Goal: Book appointment/travel/reservation

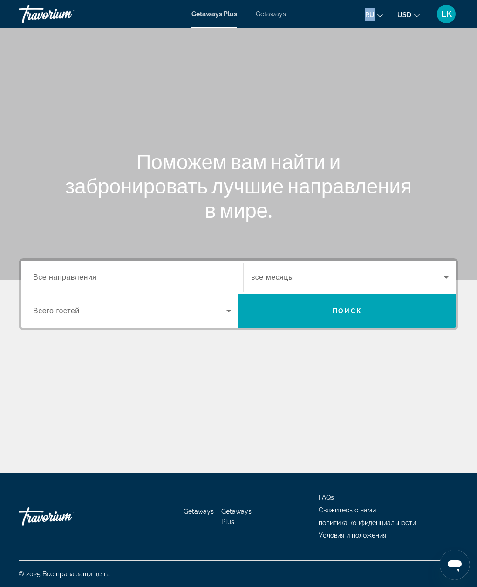
click at [281, 13] on span "Getaways" at bounding box center [271, 13] width 30 height 7
click at [285, 13] on span "Getaways" at bounding box center [271, 13] width 30 height 7
click at [54, 278] on span "Все направления" at bounding box center [65, 277] width 64 height 8
click at [54, 278] on input "Destination Все направления" at bounding box center [132, 277] width 198 height 11
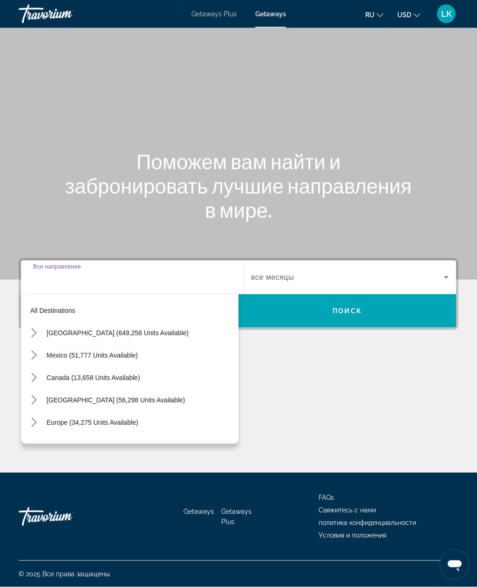
scroll to position [30, 0]
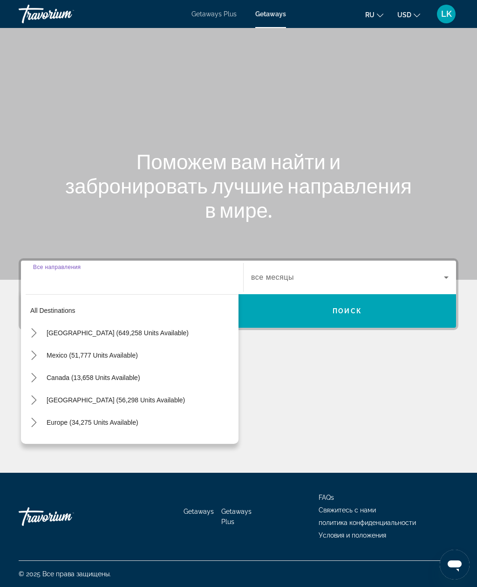
click at [54, 418] on span "Europe (34,275 units available)" at bounding box center [93, 421] width 92 height 7
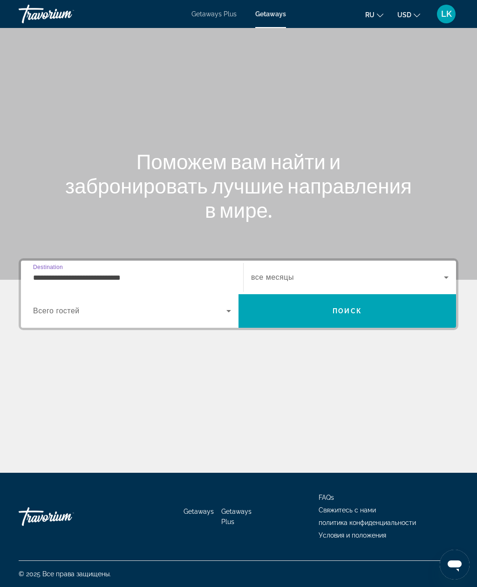
click at [56, 272] on input "**********" at bounding box center [132, 277] width 198 height 11
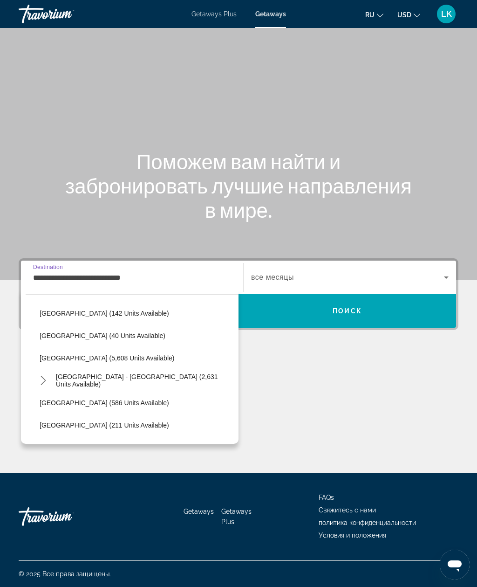
scroll to position [445, 0]
click at [77, 369] on span "Select destination: Spain - Canary Islands (2,631 units available)" at bounding box center [144, 380] width 187 height 22
type input "**********"
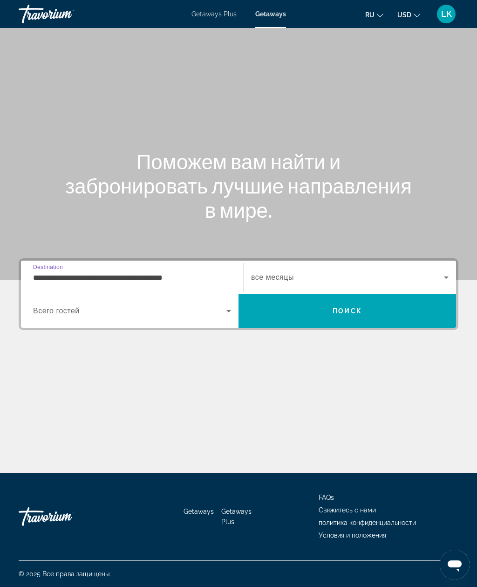
click at [420, 300] on span "Search" at bounding box center [348, 311] width 218 height 22
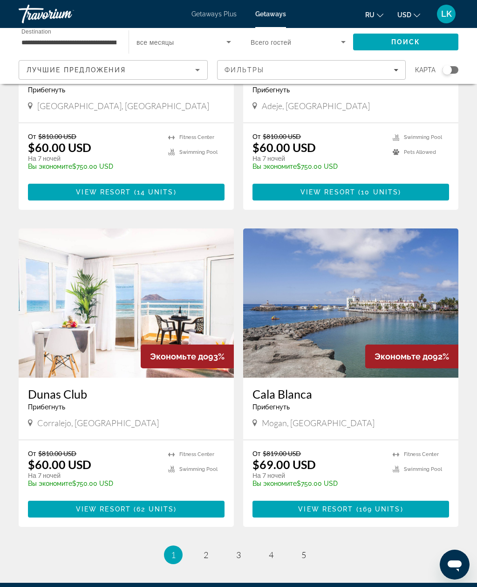
scroll to position [1567, 0]
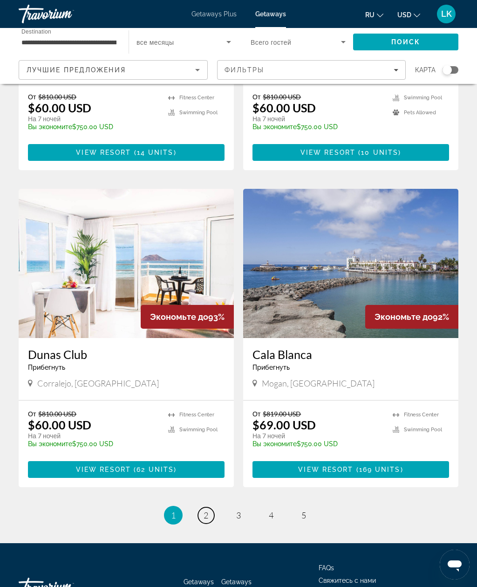
click at [212, 507] on link "page 2" at bounding box center [206, 515] width 16 height 16
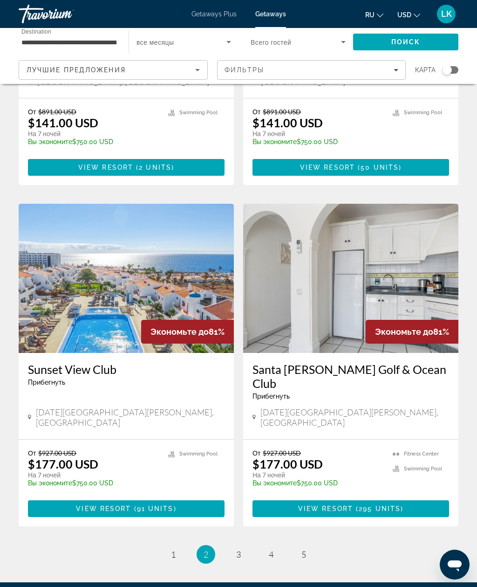
scroll to position [1553, 0]
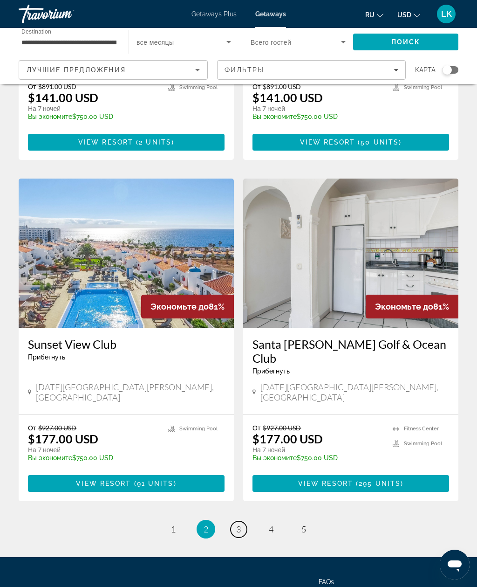
click at [242, 521] on link "page 3" at bounding box center [239, 529] width 16 height 16
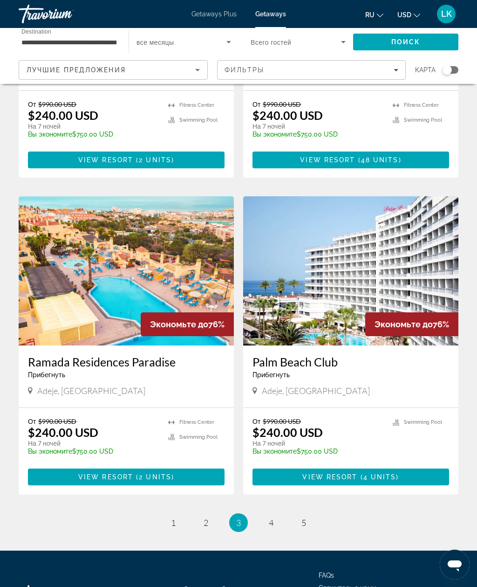
scroll to position [1553, 0]
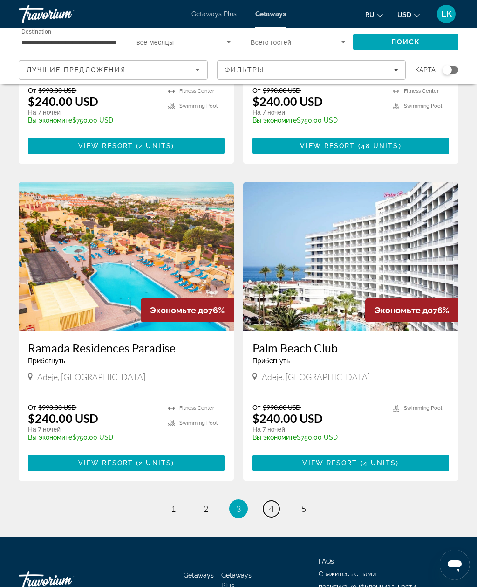
click at [275, 501] on link "page 4" at bounding box center [271, 509] width 16 height 16
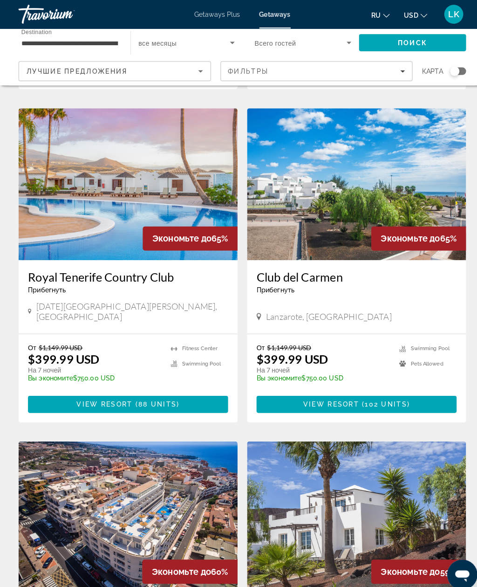
scroll to position [654, 0]
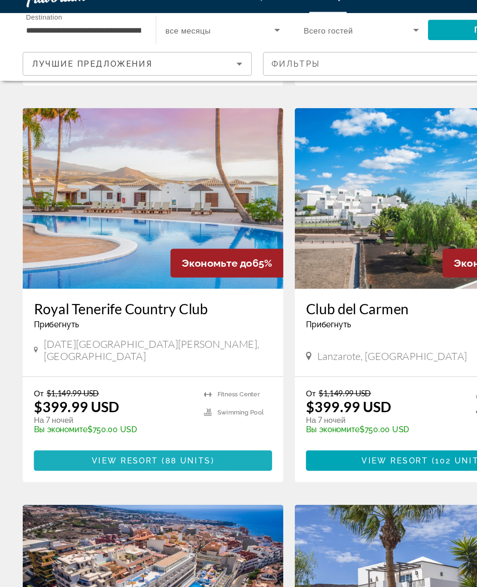
click at [62, 386] on span "Main content" at bounding box center [126, 397] width 197 height 22
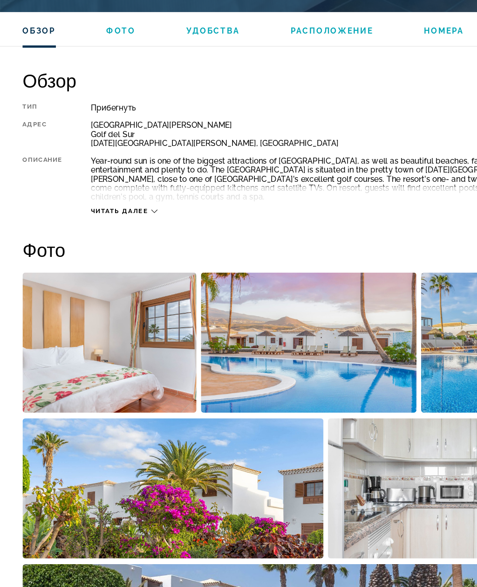
scroll to position [419, 0]
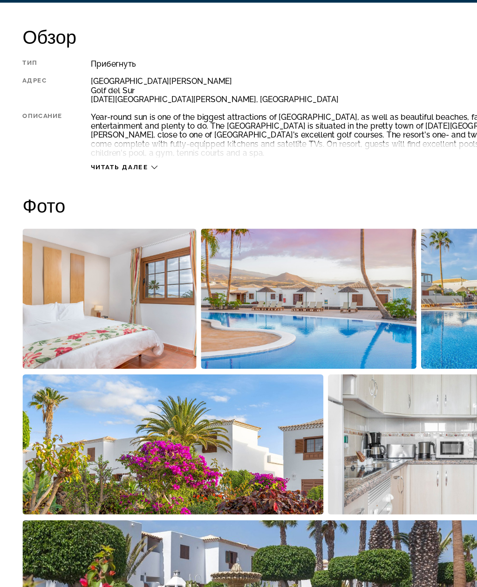
click at [46, 266] on img "Open full-screen image slider" at bounding box center [91, 324] width 144 height 116
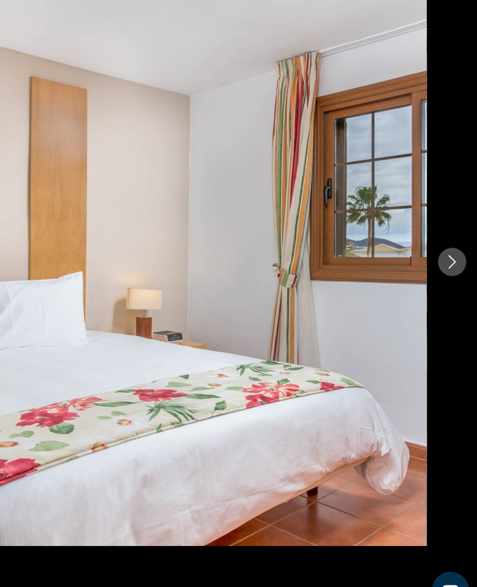
click at [451, 288] on icon "Next image" at bounding box center [456, 293] width 11 height 11
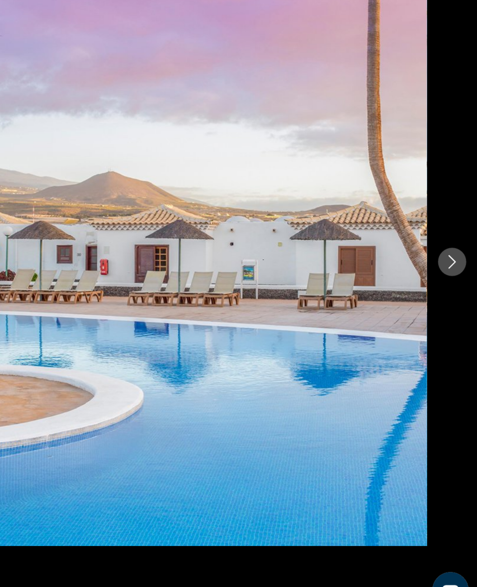
click at [451, 288] on icon "Next image" at bounding box center [456, 293] width 11 height 11
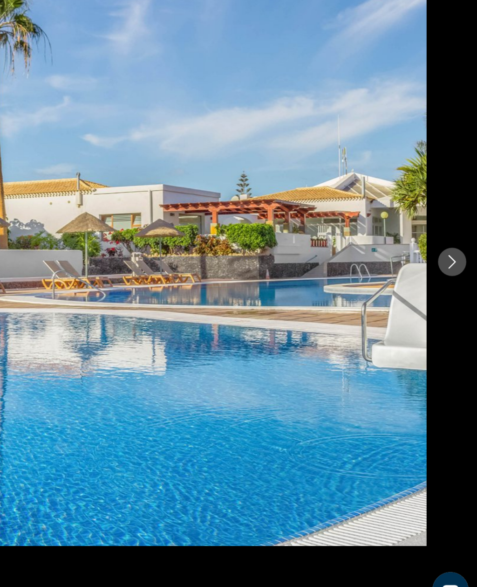
click at [453, 288] on icon "Next image" at bounding box center [456, 293] width 6 height 11
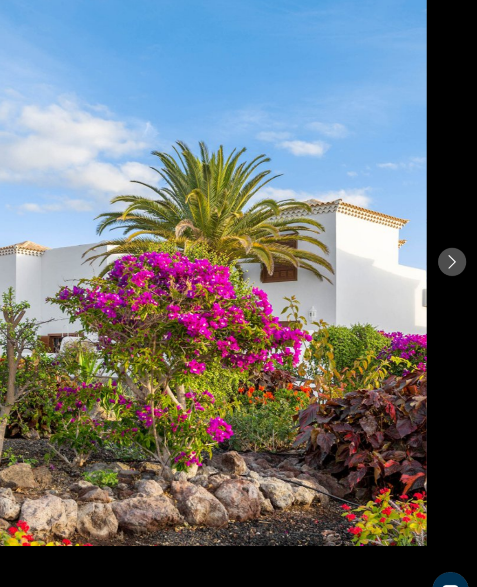
click at [453, 288] on icon "Next image" at bounding box center [456, 293] width 6 height 11
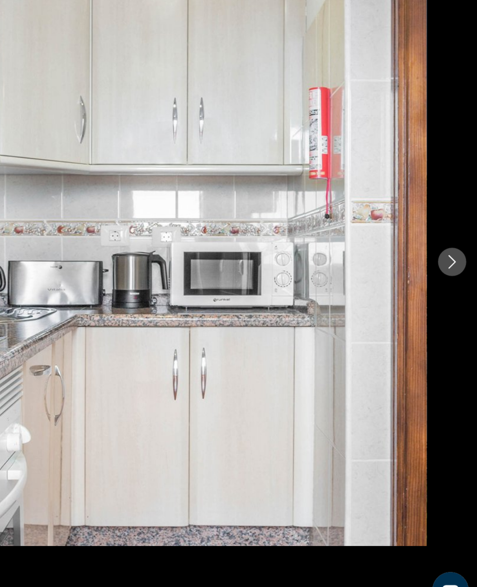
click at [451, 288] on icon "Next image" at bounding box center [456, 293] width 11 height 11
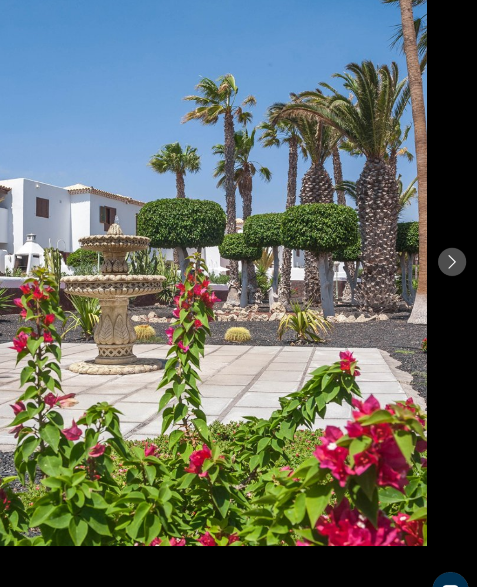
click at [451, 288] on icon "Next image" at bounding box center [456, 293] width 11 height 11
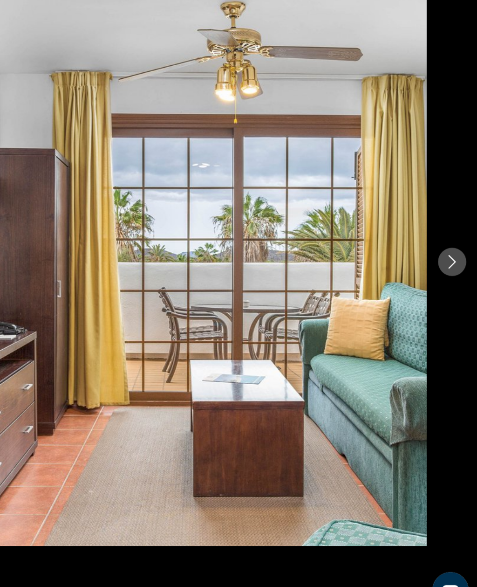
click at [451, 288] on icon "Next image" at bounding box center [456, 293] width 11 height 11
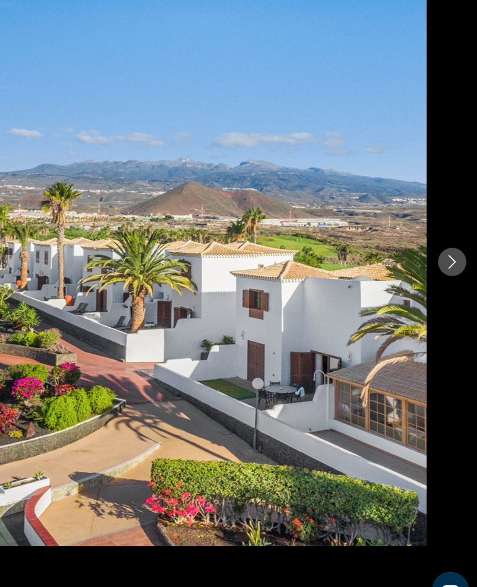
click at [451, 288] on icon "Next image" at bounding box center [456, 293] width 11 height 11
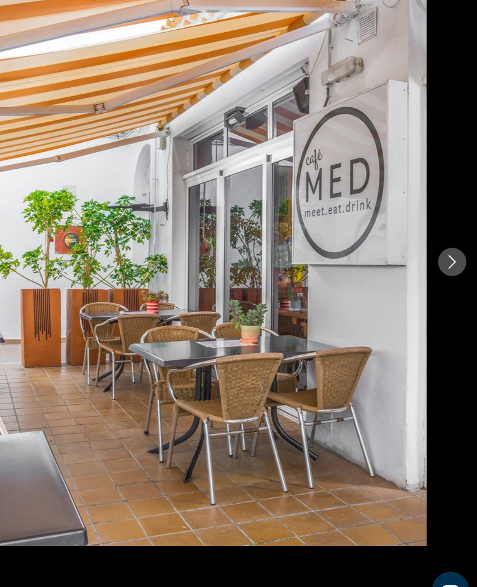
click at [451, 288] on icon "Next image" at bounding box center [456, 293] width 11 height 11
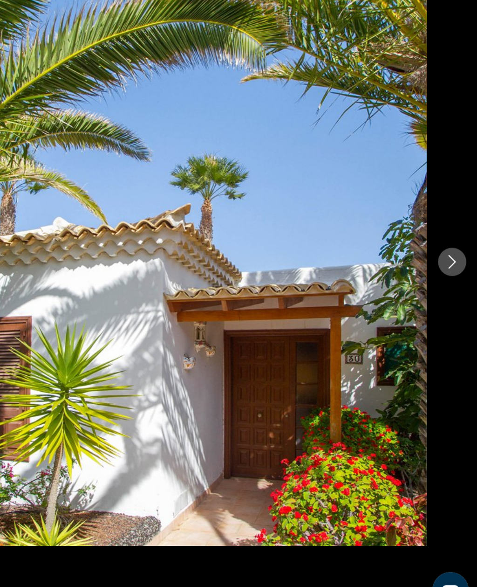
click at [453, 288] on icon "Next image" at bounding box center [456, 293] width 6 height 11
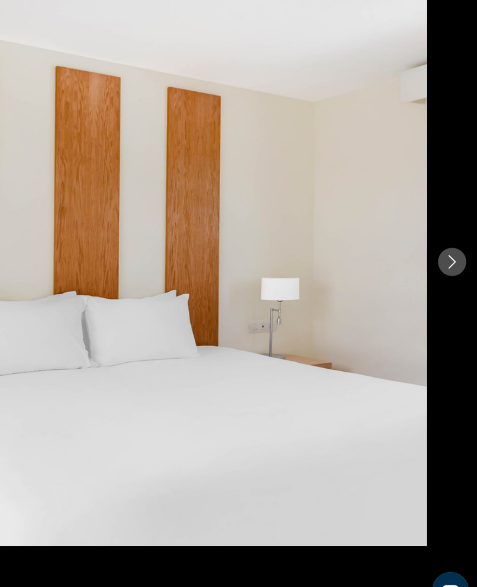
click at [451, 288] on icon "Next image" at bounding box center [456, 293] width 11 height 11
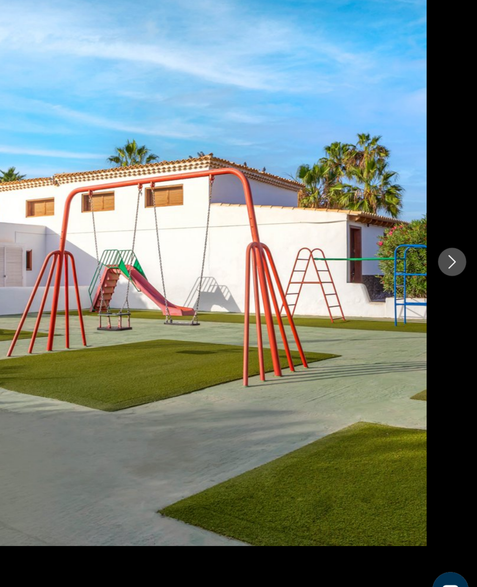
click at [451, 288] on icon "Next image" at bounding box center [456, 293] width 11 height 11
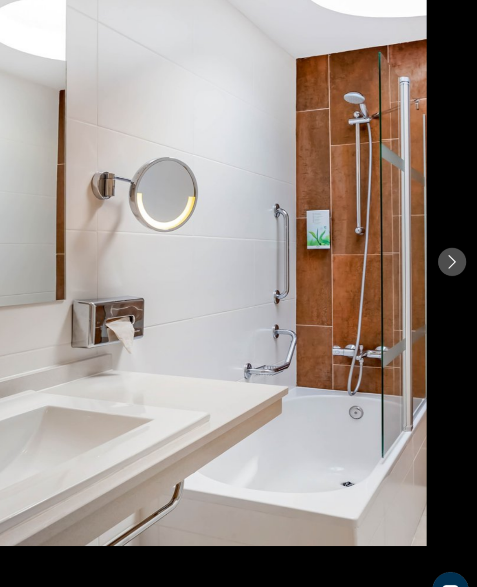
click at [451, 288] on icon "Next image" at bounding box center [456, 293] width 11 height 11
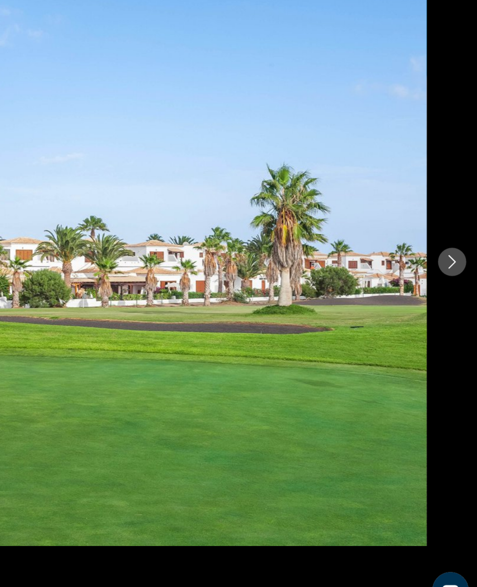
click at [453, 288] on icon "Next image" at bounding box center [456, 293] width 6 height 11
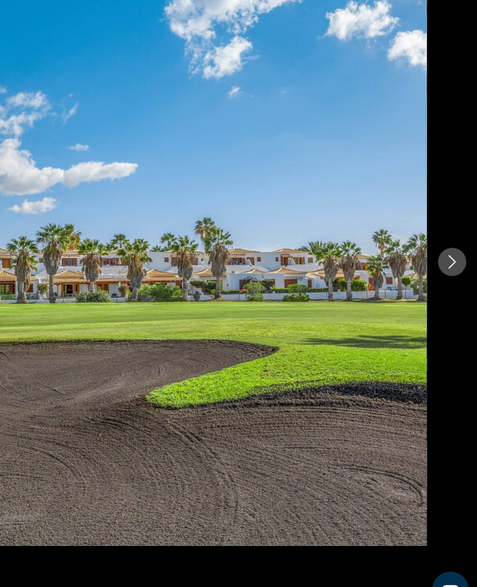
click at [453, 288] on icon "Next image" at bounding box center [456, 293] width 6 height 11
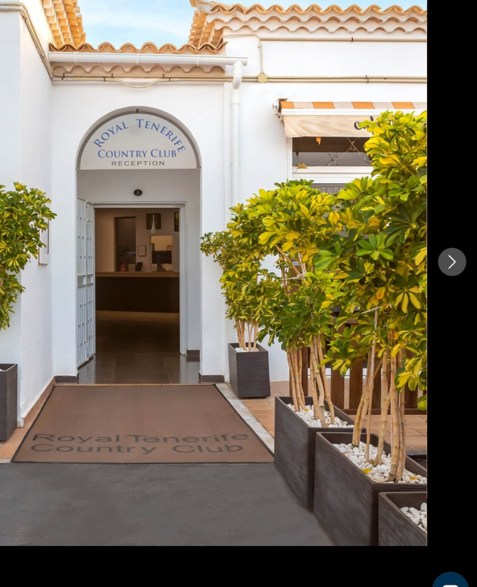
click at [453, 288] on icon "Next image" at bounding box center [456, 293] width 6 height 11
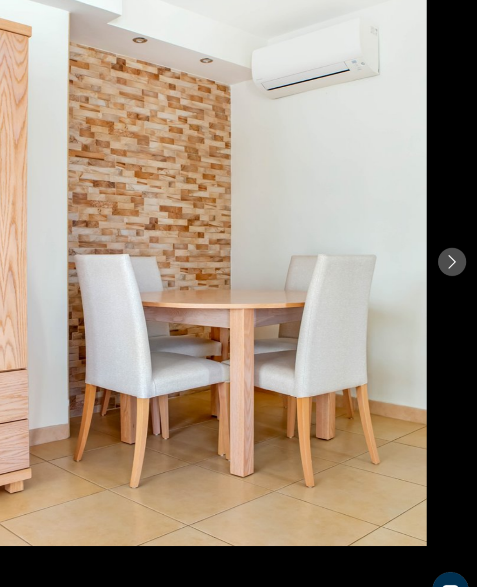
click at [451, 288] on icon "Next image" at bounding box center [456, 293] width 11 height 11
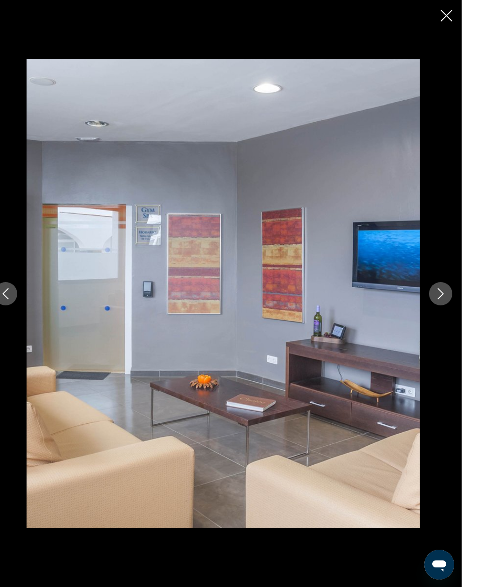
scroll to position [436, 0]
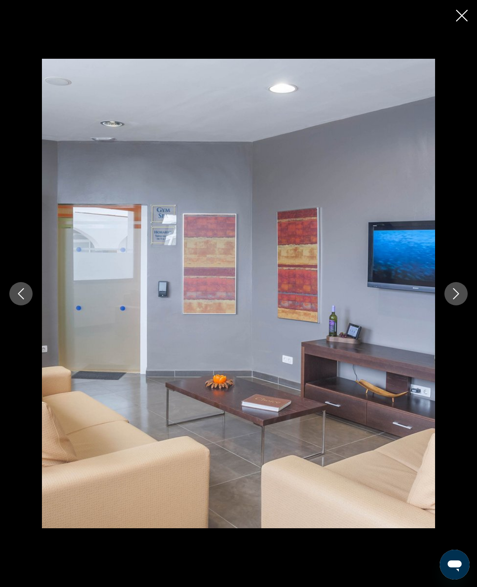
click at [451, 19] on div "prev next" at bounding box center [238, 293] width 477 height 587
click at [459, 15] on icon "Close slideshow" at bounding box center [462, 16] width 12 height 12
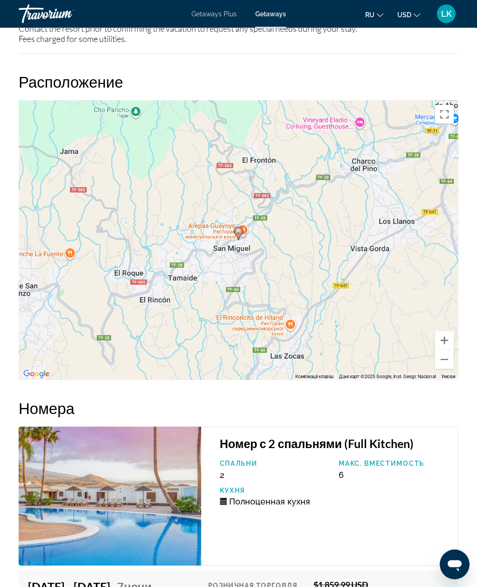
scroll to position [1703, 0]
click at [451, 350] on button "Зменшити" at bounding box center [444, 359] width 19 height 19
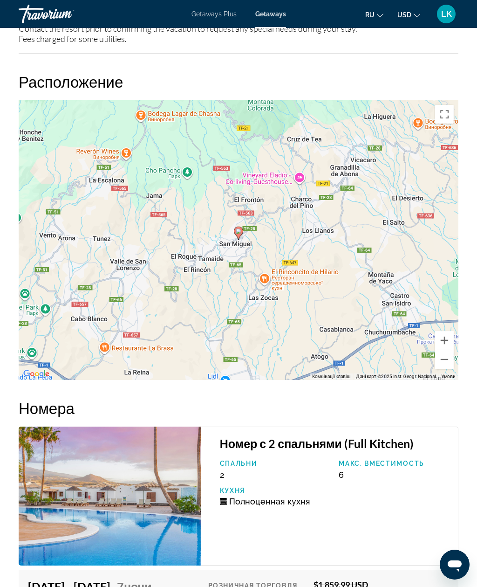
click at [447, 358] on button "Зменшити" at bounding box center [444, 359] width 19 height 19
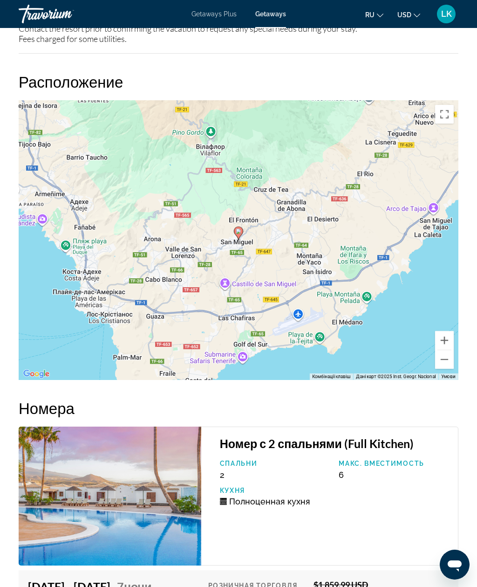
click at [447, 357] on button "Зменшити" at bounding box center [444, 359] width 19 height 19
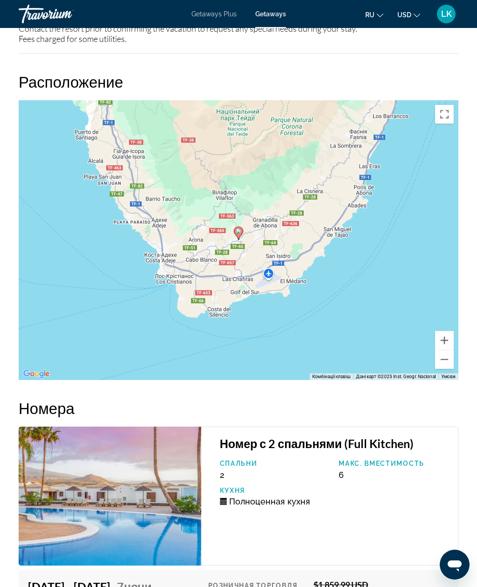
click at [447, 353] on button "Зменшити" at bounding box center [444, 359] width 19 height 19
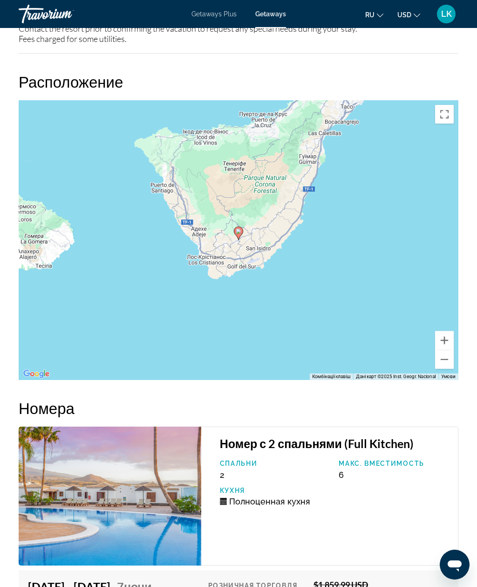
click at [446, 357] on button "Зменшити" at bounding box center [444, 359] width 19 height 19
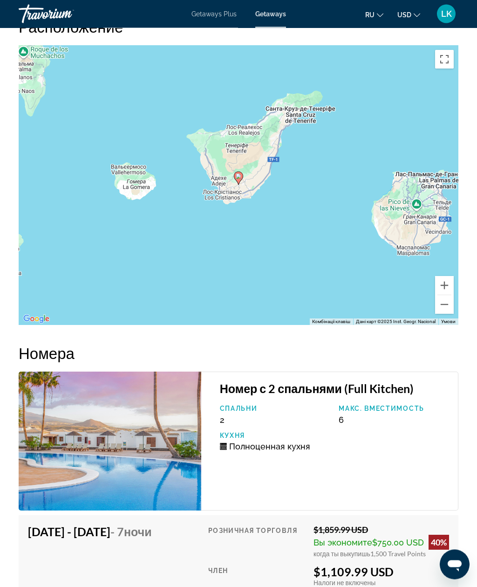
scroll to position [1756, 0]
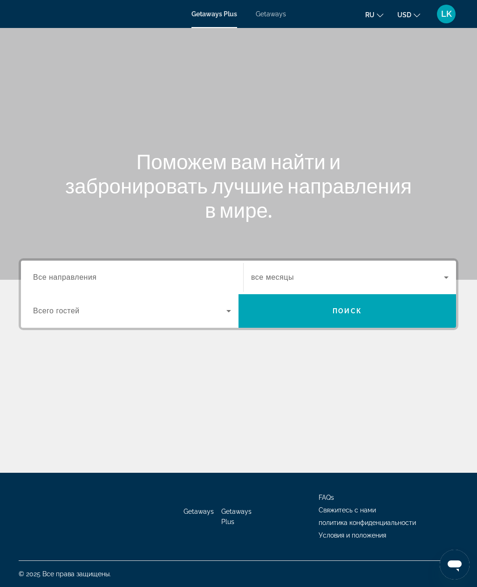
click at [285, 14] on span "Getaways" at bounding box center [271, 13] width 30 height 7
click at [43, 282] on div "Destination Все направления" at bounding box center [132, 277] width 198 height 27
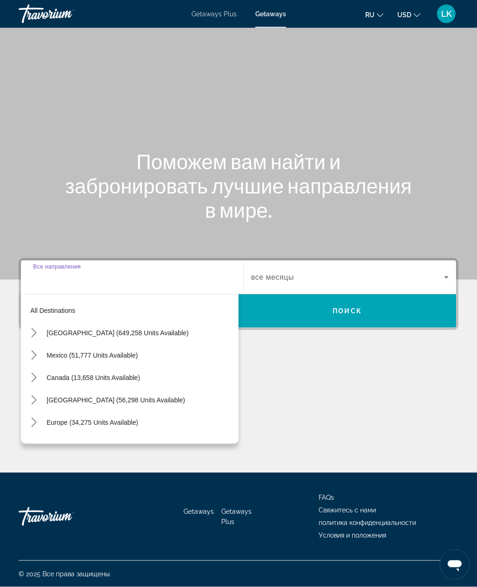
click at [54, 418] on span "Europe (34,275 units available)" at bounding box center [93, 421] width 92 height 7
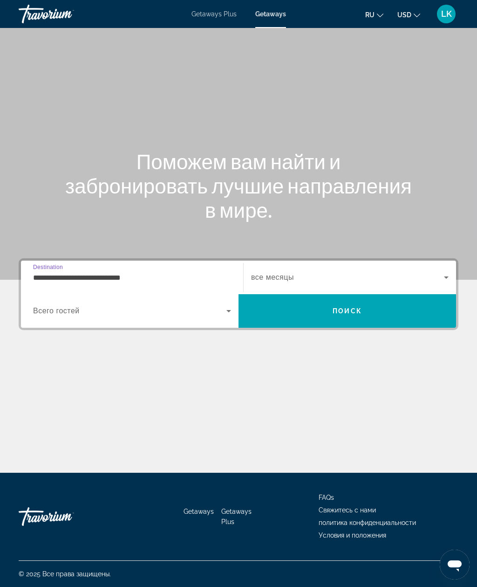
click at [53, 272] on input "**********" at bounding box center [132, 277] width 198 height 11
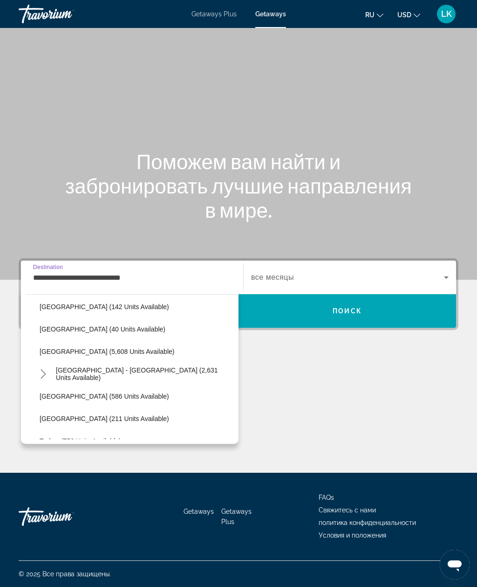
scroll to position [452, 0]
click at [72, 365] on span "[GEOGRAPHIC_DATA] - [GEOGRAPHIC_DATA] (2,631 units available)" at bounding box center [145, 372] width 178 height 15
type input "**********"
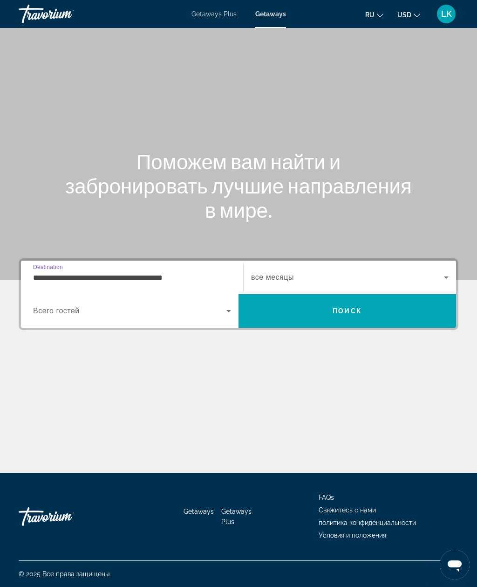
click at [54, 305] on span "Search widget" at bounding box center [129, 310] width 193 height 11
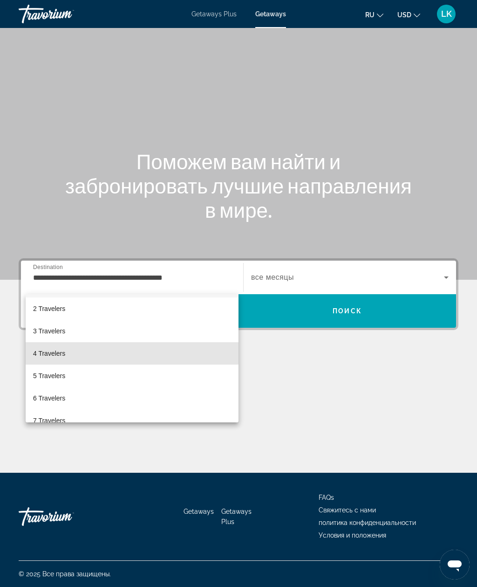
scroll to position [42, 0]
click at [43, 357] on span "5 Travelers" at bounding box center [49, 355] width 32 height 11
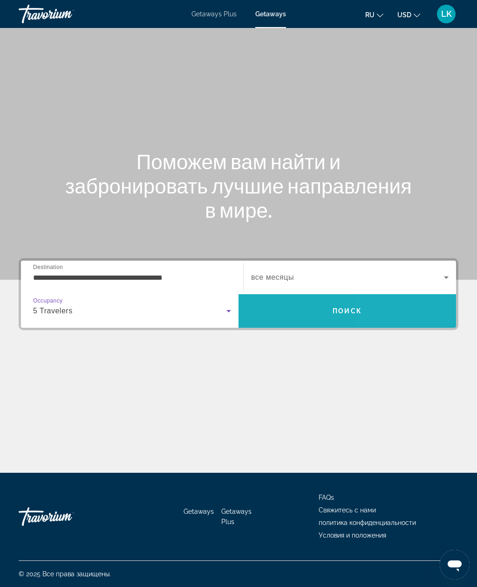
click at [410, 300] on span "Search" at bounding box center [348, 311] width 218 height 22
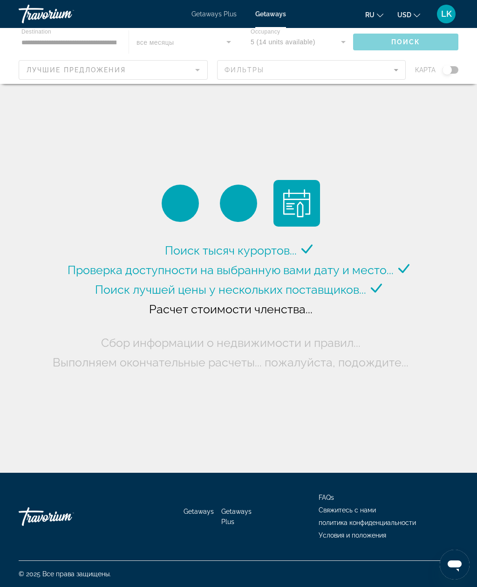
click at [392, 104] on div "Поиск тысяч курортов... Проверка доступности на выбранную вами дату и место... …" at bounding box center [238, 238] width 477 height 477
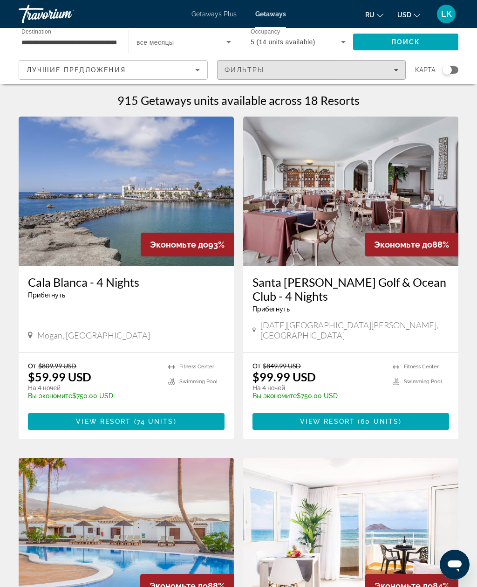
click at [396, 104] on div "915 Getaways units available across 18 Resorts" at bounding box center [239, 100] width 440 height 14
click at [398, 100] on div "915 Getaways units available across 18 Resorts" at bounding box center [239, 100] width 440 height 14
click at [395, 102] on div "915 Getaways units available across 18 Resorts" at bounding box center [239, 100] width 440 height 14
click at [396, 104] on div "915 Getaways units available across 18 Resorts" at bounding box center [239, 100] width 440 height 14
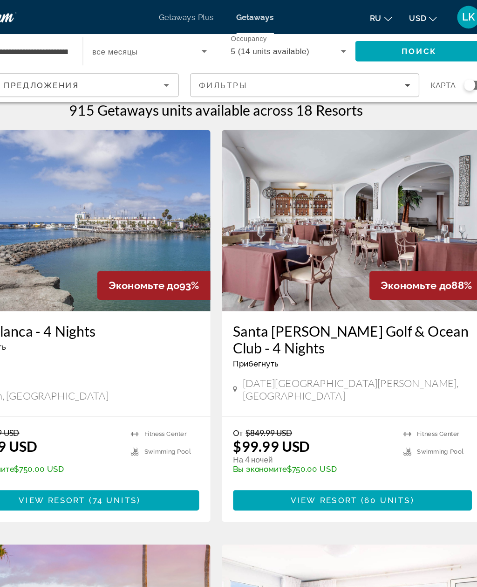
scroll to position [9, 0]
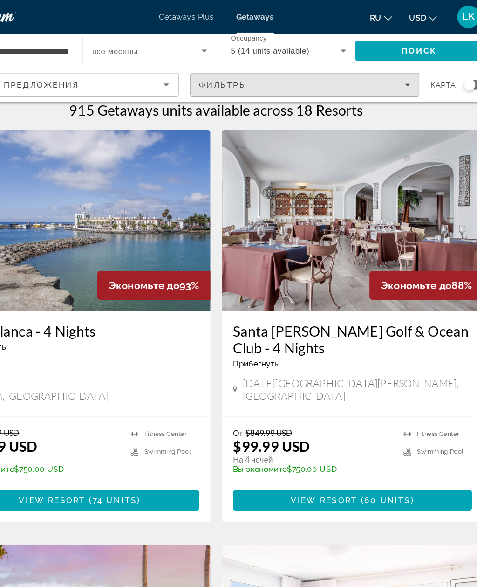
click at [342, 70] on span "Filters" at bounding box center [312, 70] width 188 height 22
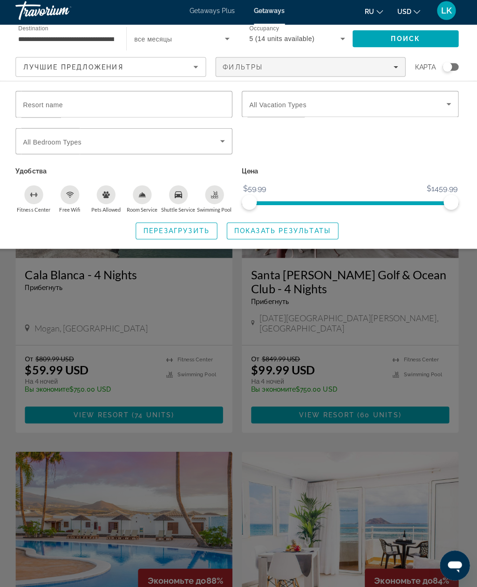
scroll to position [7, 0]
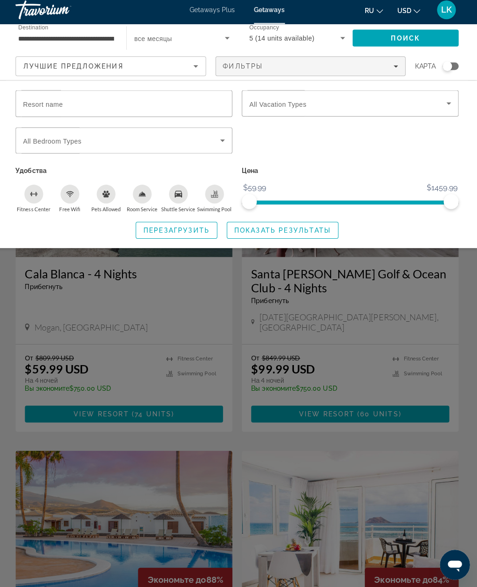
click at [29, 196] on div "Fitness Center" at bounding box center [36, 196] width 19 height 19
click at [68, 208] on span "Free Wifi" at bounding box center [72, 211] width 21 height 6
click at [216, 193] on icon "Swimming Pool" at bounding box center [216, 196] width 7 height 7
click at [309, 229] on span "Показать результаты" at bounding box center [284, 232] width 96 height 7
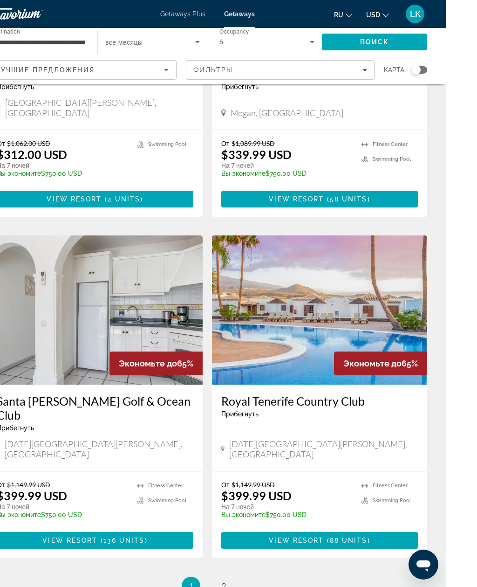
scroll to position [1543, 0]
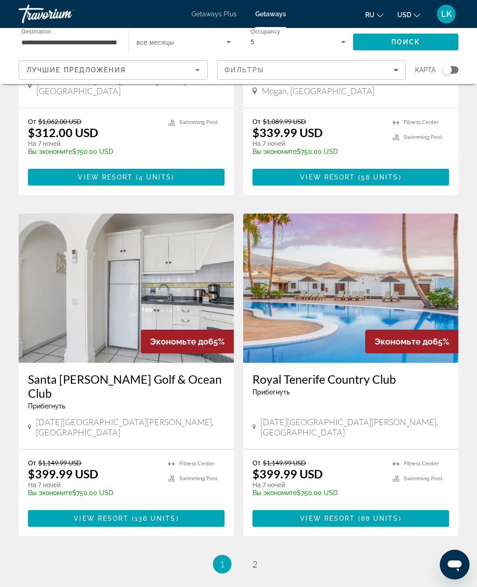
click at [434, 256] on img "Main content" at bounding box center [350, 287] width 215 height 149
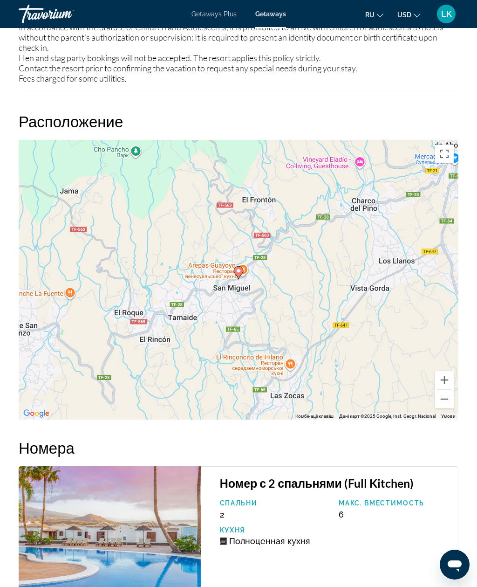
scroll to position [1693, 0]
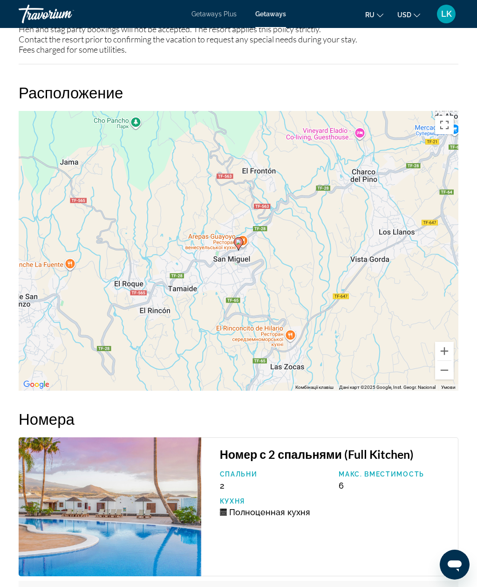
click at [450, 362] on button "Зменшити" at bounding box center [444, 370] width 19 height 19
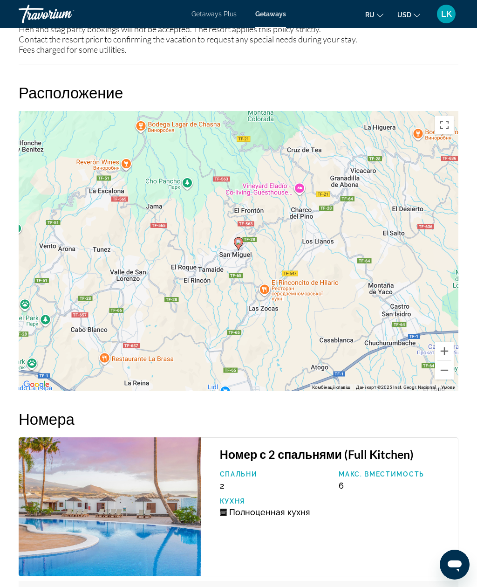
click at [450, 365] on button "Зменшити" at bounding box center [444, 370] width 19 height 19
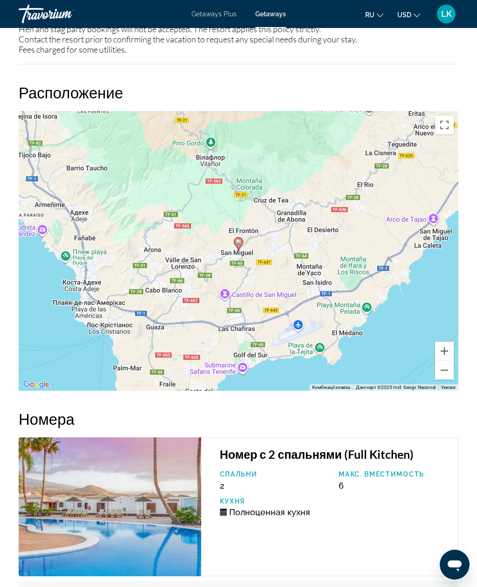
click at [449, 366] on button "Зменшити" at bounding box center [444, 370] width 19 height 19
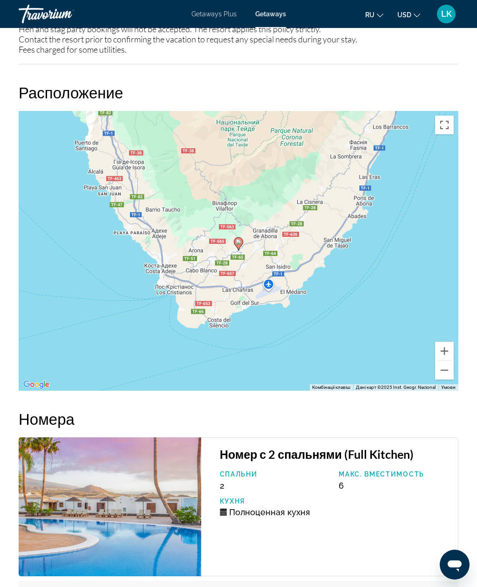
click at [452, 369] on button "Зменшити" at bounding box center [444, 370] width 19 height 19
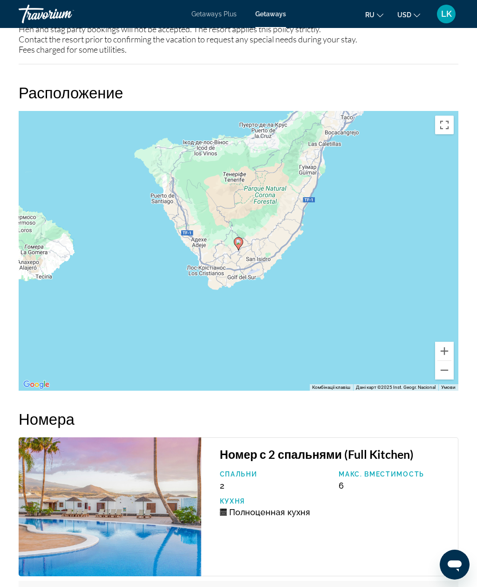
click at [453, 367] on button "Зменшити" at bounding box center [444, 370] width 19 height 19
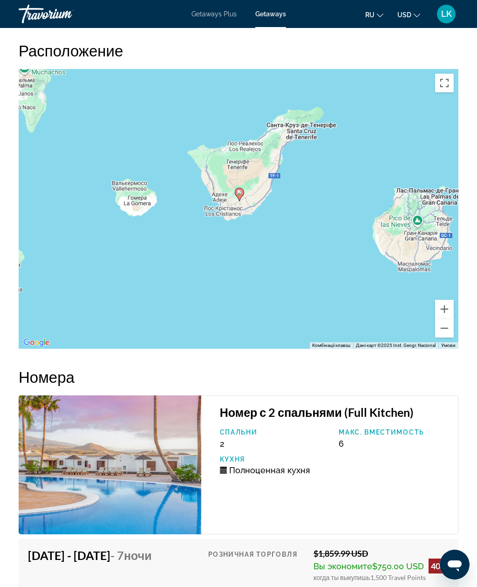
scroll to position [1734, 0]
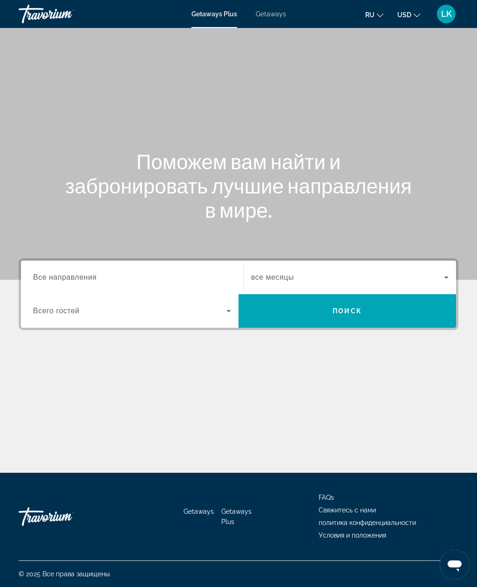
click at [59, 276] on span "Все направления" at bounding box center [65, 277] width 64 height 8
click at [59, 276] on input "Destination Все направления" at bounding box center [132, 277] width 198 height 11
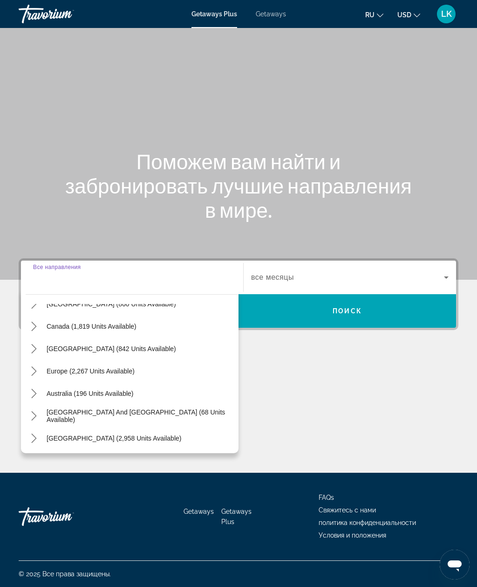
scroll to position [58, 0]
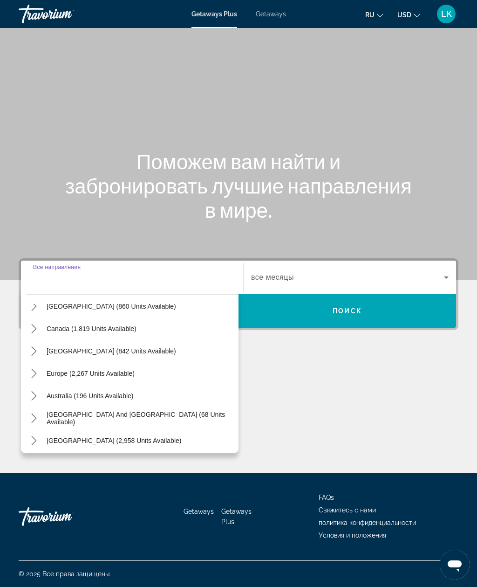
click at [49, 362] on span "Select destination: Europe (2,267 units available)" at bounding box center [90, 373] width 97 height 22
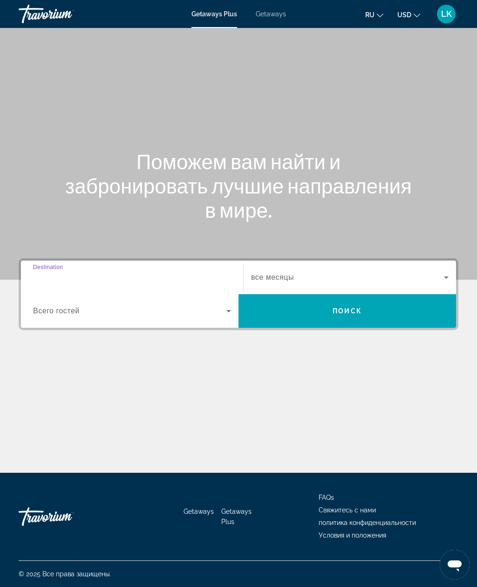
type input "**********"
click at [41, 272] on input "**********" at bounding box center [132, 277] width 198 height 11
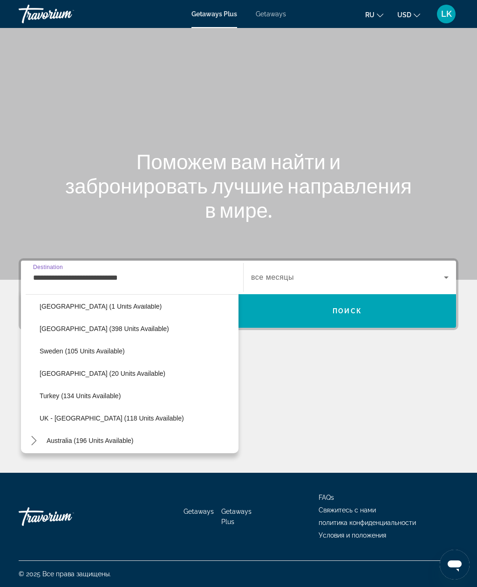
scroll to position [395, 0]
click at [270, 10] on span "Getaways" at bounding box center [271, 13] width 30 height 7
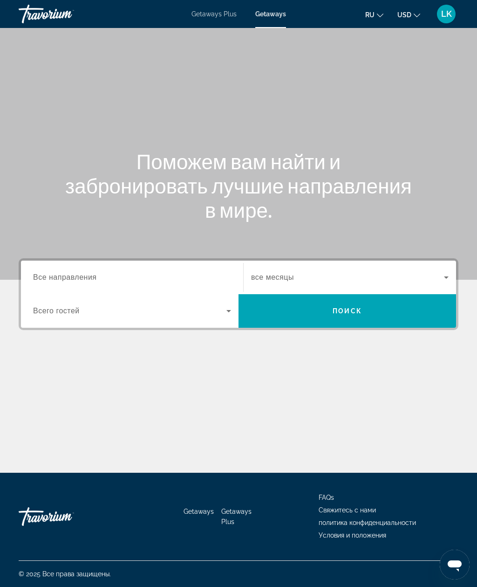
click at [48, 273] on span "Все направления" at bounding box center [65, 277] width 64 height 8
click at [48, 273] on input "Destination Все направления" at bounding box center [132, 277] width 198 height 11
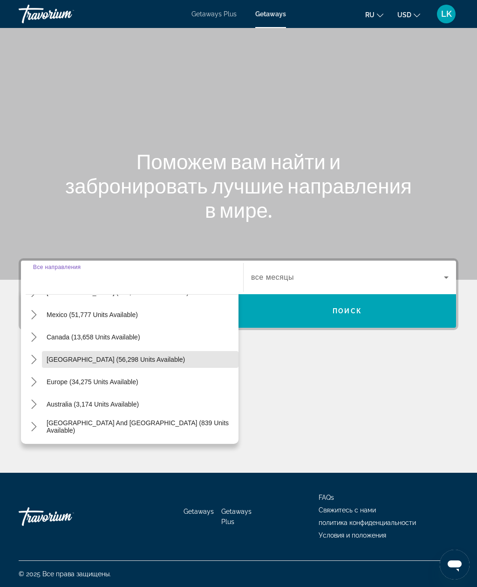
scroll to position [40, 0]
click at [51, 378] on span "Europe (34,275 units available)" at bounding box center [93, 381] width 92 height 7
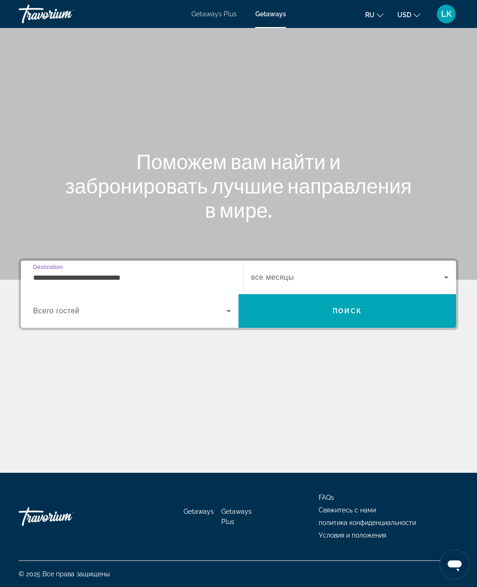
click at [48, 272] on input "**********" at bounding box center [132, 277] width 198 height 11
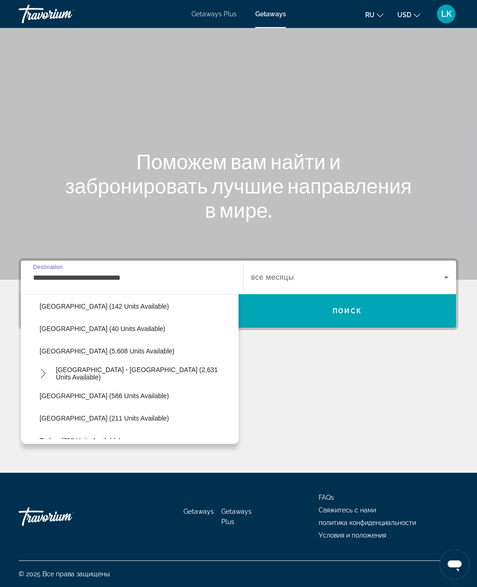
scroll to position [456, 0]
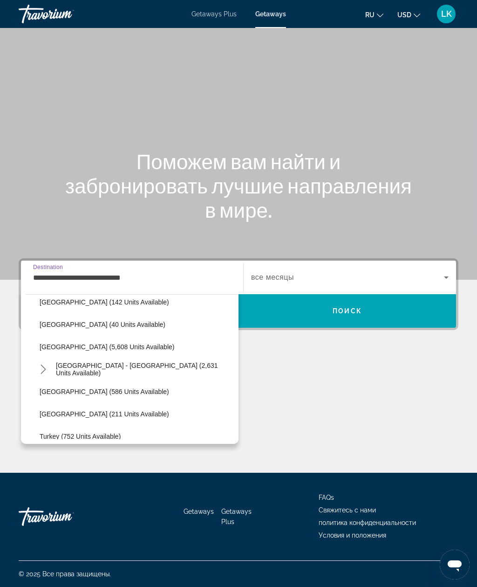
click at [76, 362] on span "[GEOGRAPHIC_DATA] - [GEOGRAPHIC_DATA] (2,631 units available)" at bounding box center [145, 369] width 178 height 15
type input "**********"
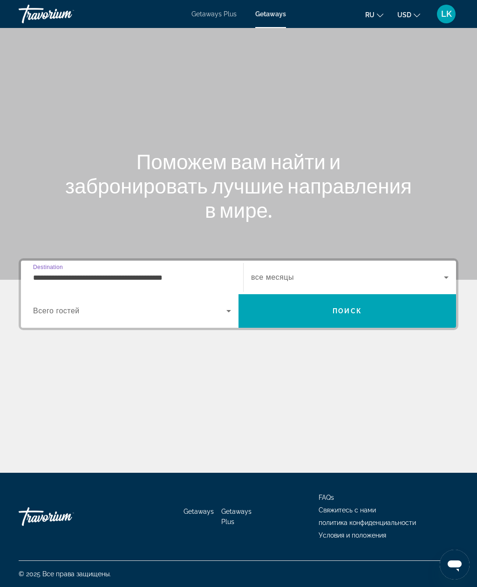
click at [52, 307] on span "Всего гостей" at bounding box center [56, 311] width 47 height 8
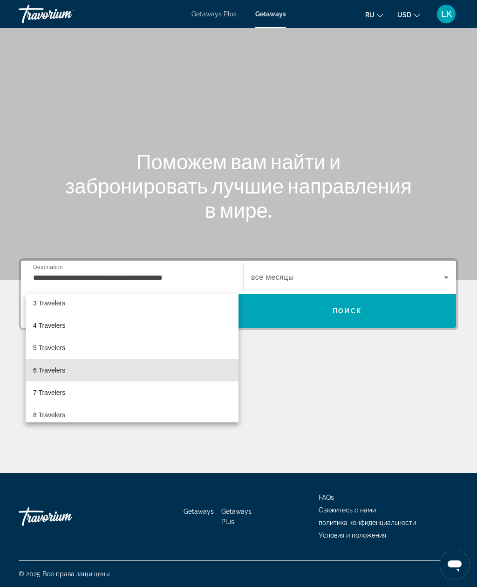
scroll to position [48, 0]
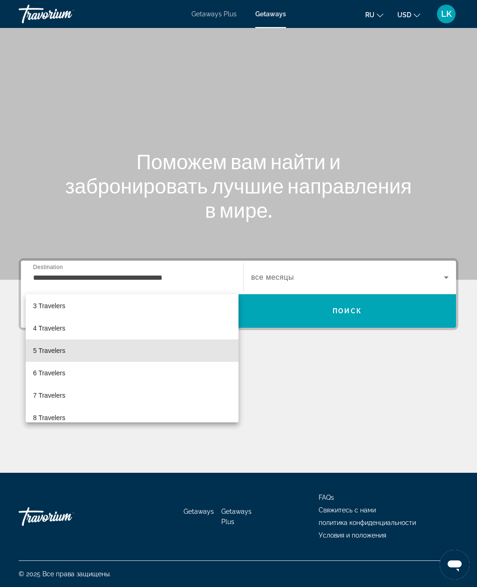
click at [42, 352] on span "5 Travelers" at bounding box center [49, 350] width 32 height 11
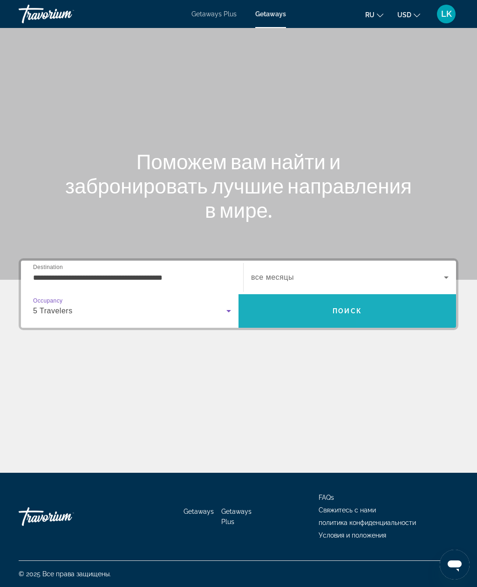
click at [424, 300] on span "Search" at bounding box center [348, 311] width 218 height 22
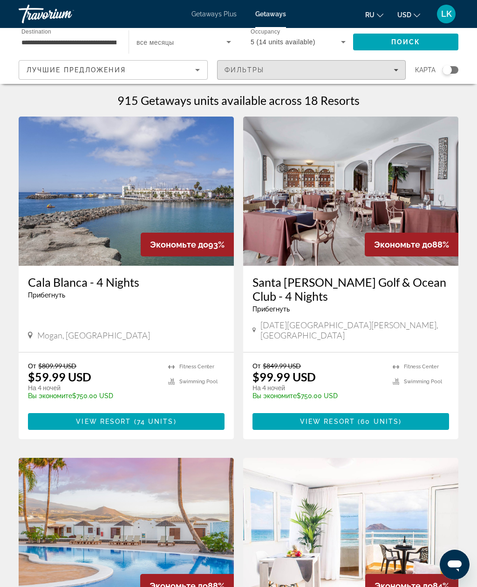
click at [399, 103] on div "915 Getaways units available across 18 Resorts" at bounding box center [239, 100] width 440 height 14
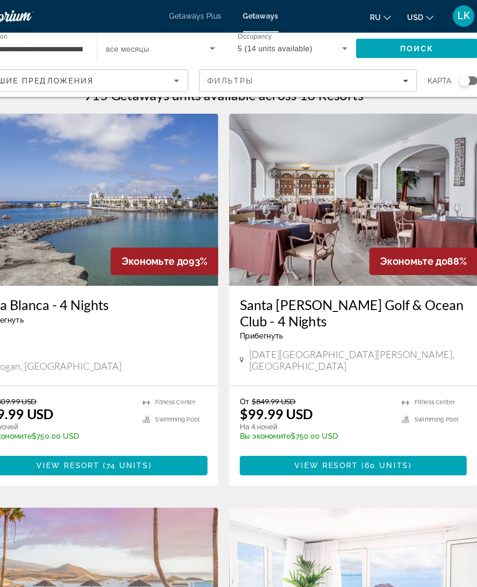
scroll to position [18, 0]
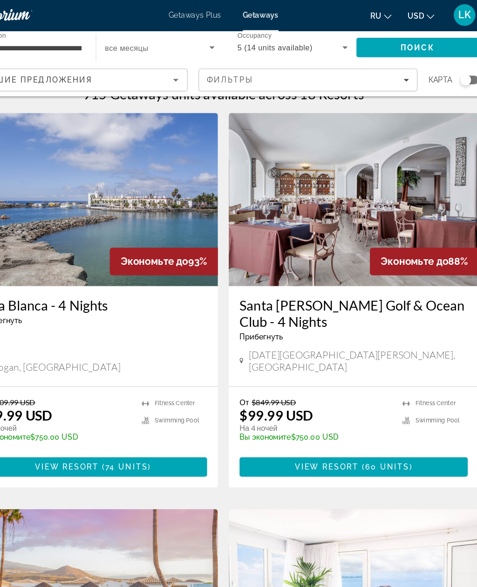
click at [394, 70] on icon "Filters" at bounding box center [396, 70] width 5 height 5
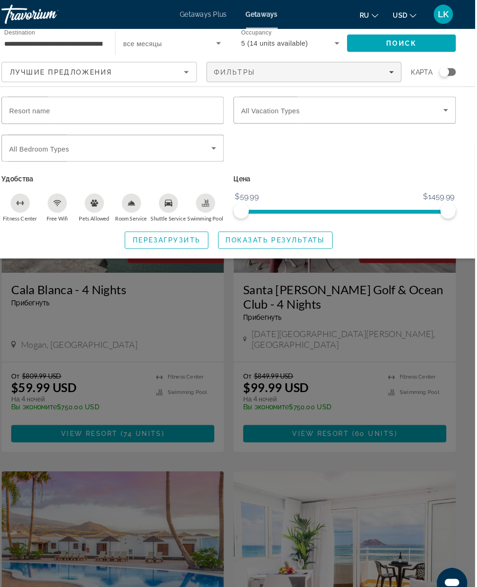
scroll to position [0, 0]
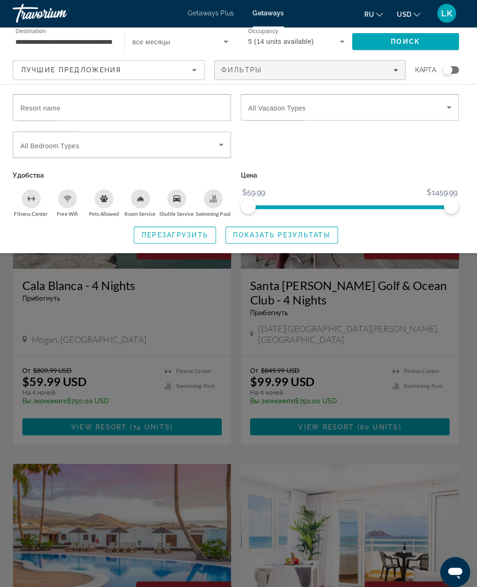
click at [33, 198] on icon "Fitness Center" at bounding box center [36, 196] width 7 height 7
click at [70, 203] on div "Free Wifi" at bounding box center [72, 196] width 19 height 19
click at [213, 196] on icon "Swimming Pool" at bounding box center [216, 196] width 7 height 7
click at [314, 230] on span "Показать результаты" at bounding box center [284, 232] width 96 height 7
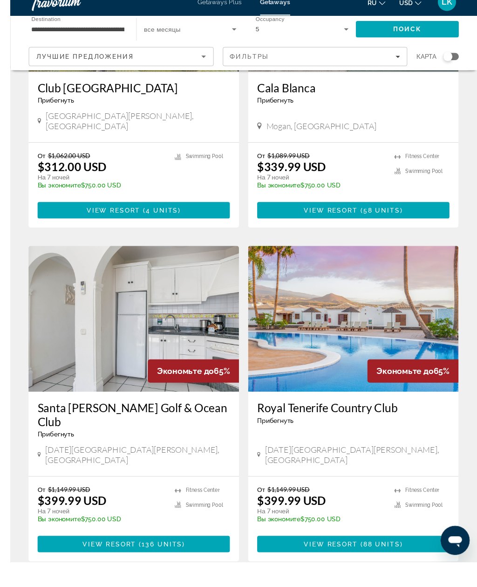
scroll to position [1557, 0]
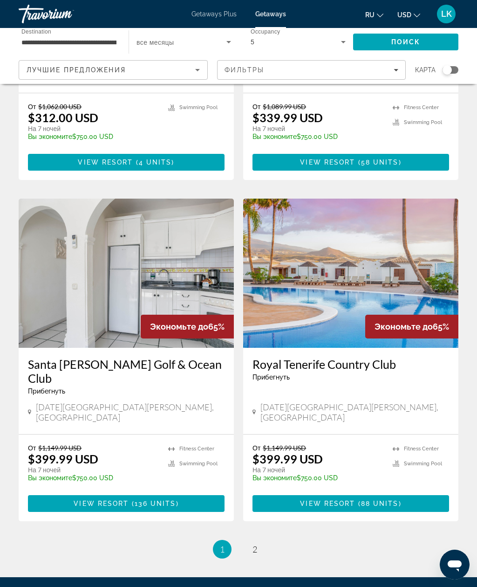
click at [394, 302] on img "Main content" at bounding box center [350, 273] width 215 height 149
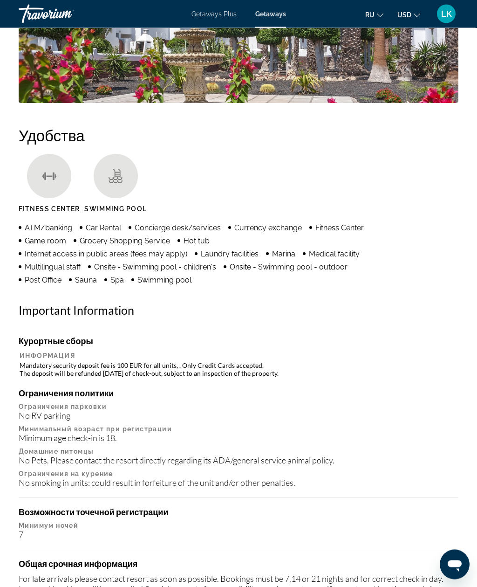
scroll to position [939, 0]
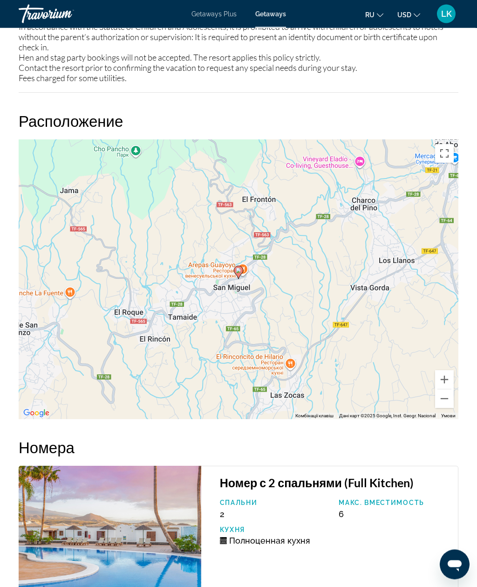
click at [446, 392] on button "Зменшити" at bounding box center [444, 399] width 19 height 19
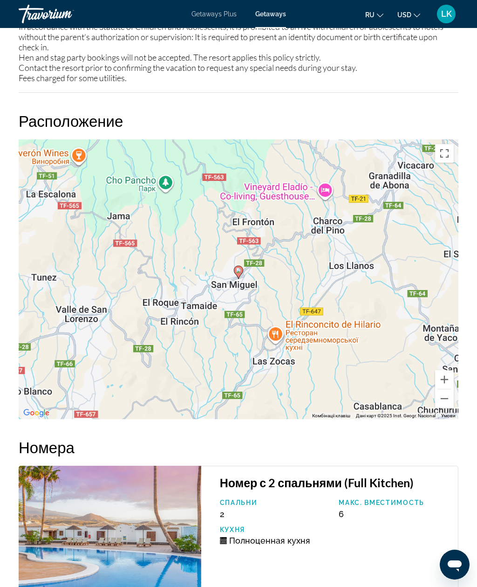
click at [448, 392] on button "Зменшити" at bounding box center [444, 398] width 19 height 19
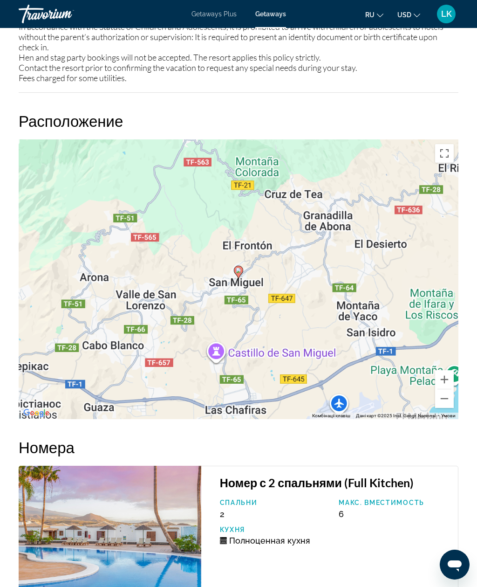
click at [449, 392] on button "Зменшити" at bounding box center [444, 398] width 19 height 19
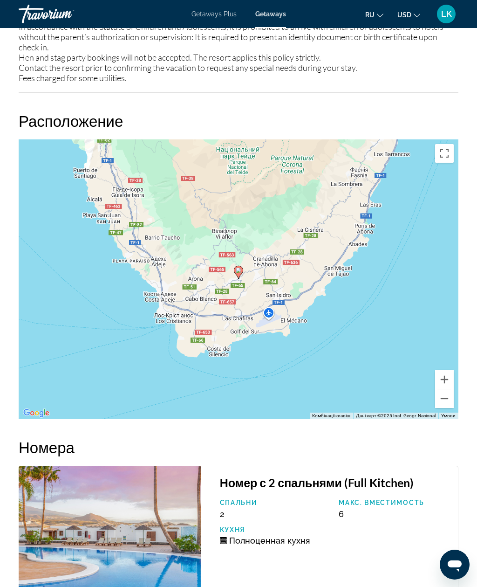
click at [448, 391] on button "Зменшити" at bounding box center [444, 398] width 19 height 19
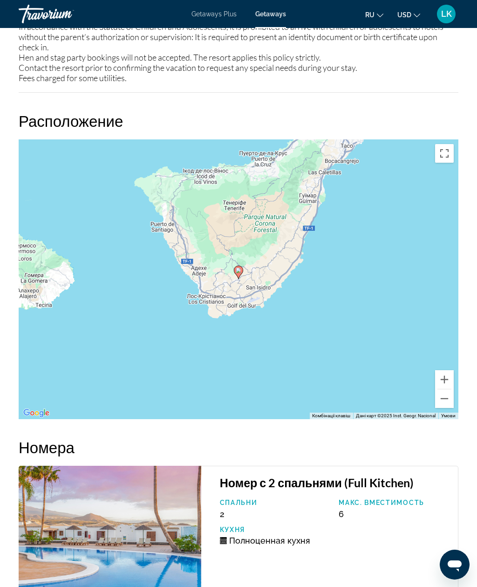
click at [449, 391] on button "Зменшити" at bounding box center [444, 398] width 19 height 19
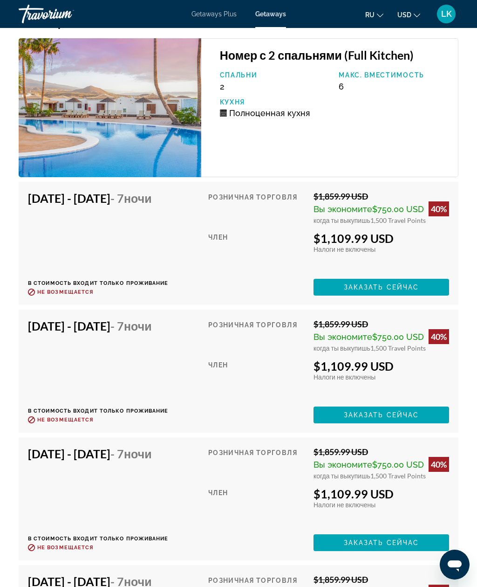
scroll to position [2091, 0]
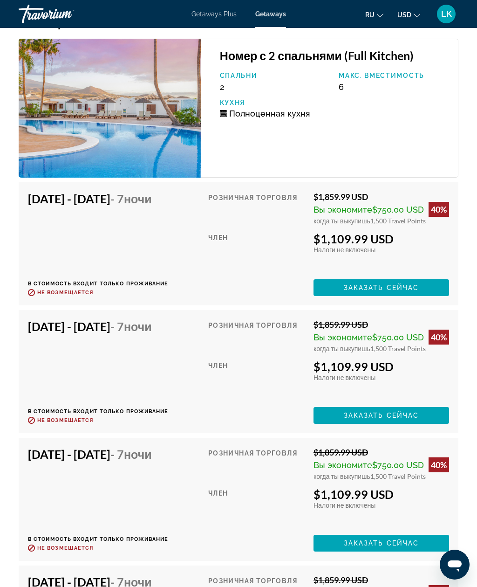
click at [62, 243] on div "Jan 9, 2026 - Jan 16, 2026 - 7 ночи В стоимость входит только проживание Возвра…" at bounding box center [98, 244] width 141 height 104
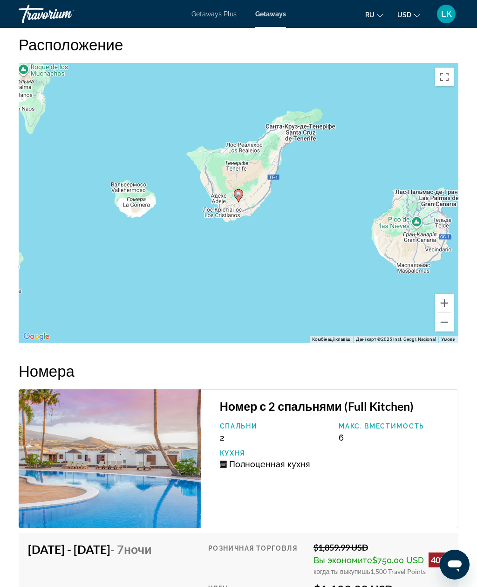
scroll to position [1740, 0]
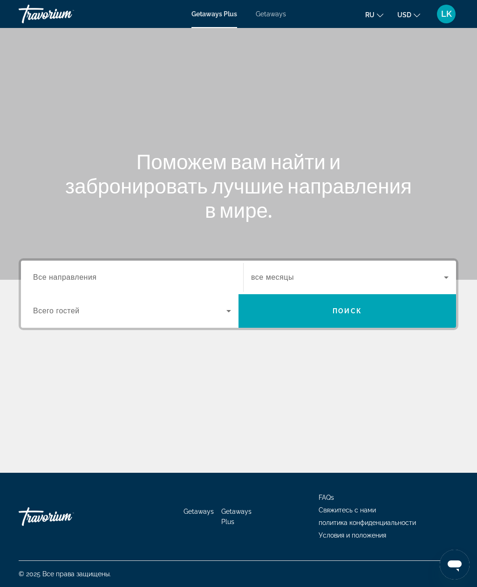
click at [284, 13] on span "Getaways" at bounding box center [271, 13] width 30 height 7
click at [50, 275] on span "Все направления" at bounding box center [65, 277] width 64 height 8
click at [50, 275] on input "Destination Все направления" at bounding box center [132, 277] width 198 height 11
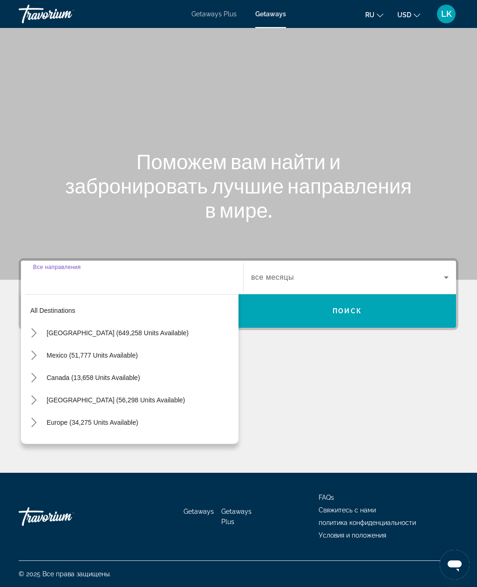
scroll to position [30, 0]
click at [60, 418] on span "Europe (34,275 units available)" at bounding box center [93, 421] width 92 height 7
type input "**********"
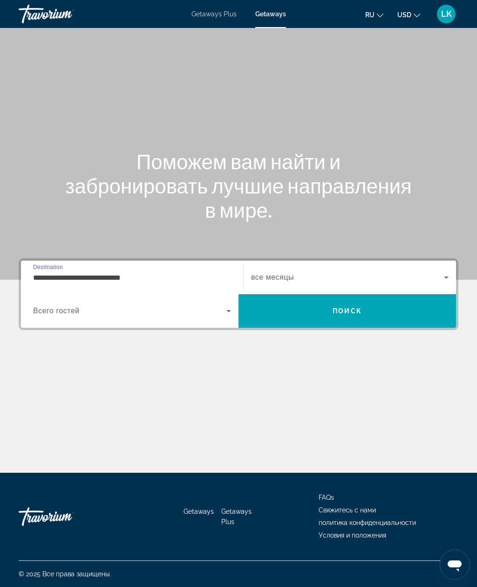
click at [42, 272] on input "**********" at bounding box center [132, 277] width 198 height 11
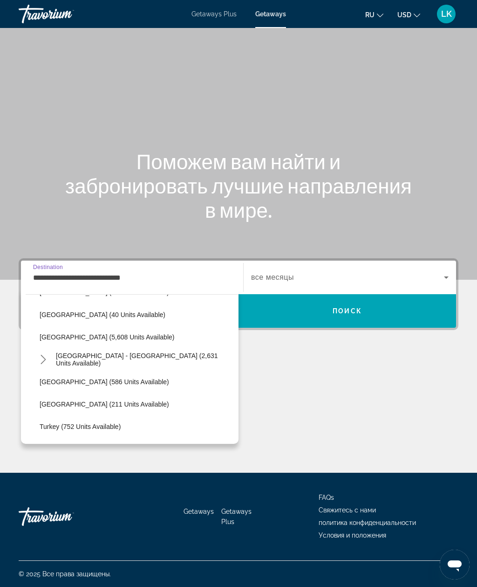
scroll to position [465, 0]
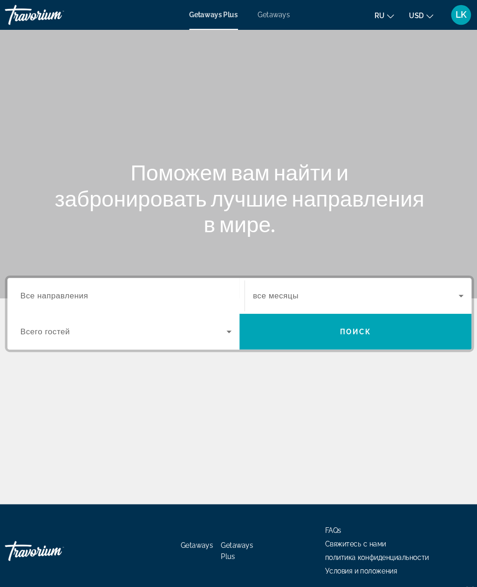
click at [271, 12] on span "Getaways" at bounding box center [271, 13] width 30 height 7
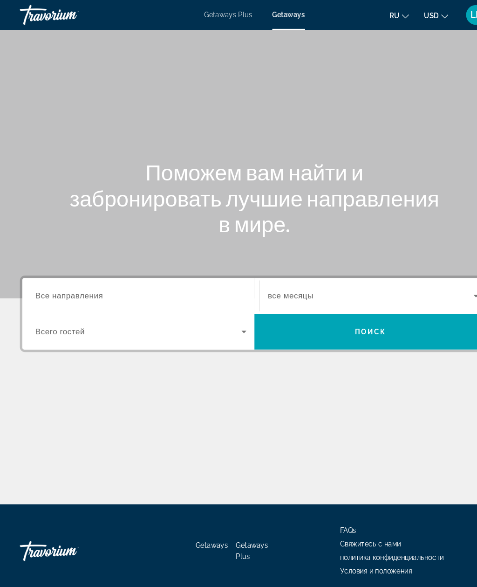
click at [44, 280] on span "Все направления" at bounding box center [65, 277] width 64 height 8
click at [44, 280] on input "Destination Все направления" at bounding box center [132, 277] width 198 height 11
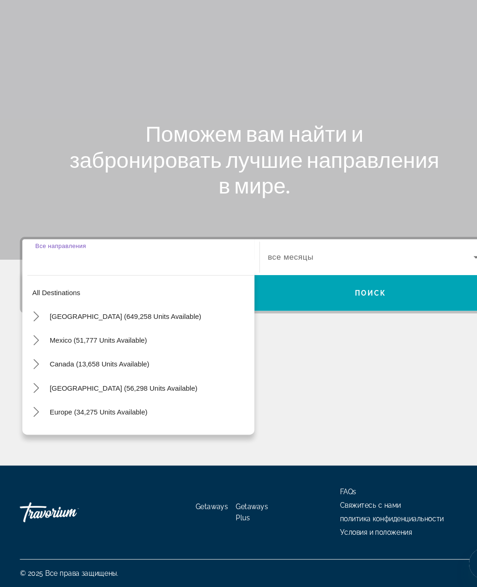
scroll to position [29, 0]
click at [55, 418] on span "Europe (34,275 units available)" at bounding box center [93, 421] width 92 height 7
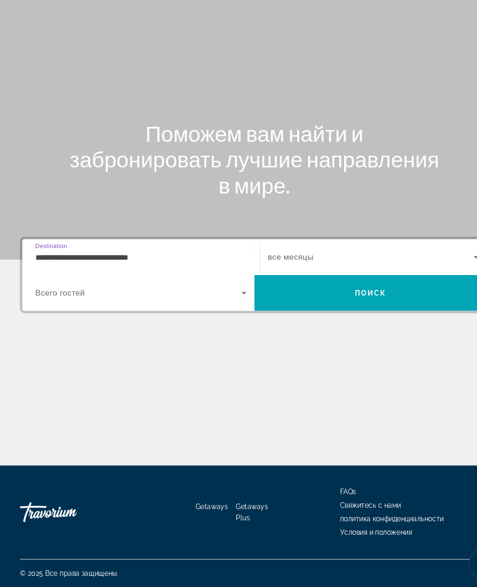
click at [46, 272] on input "**********" at bounding box center [132, 277] width 198 height 11
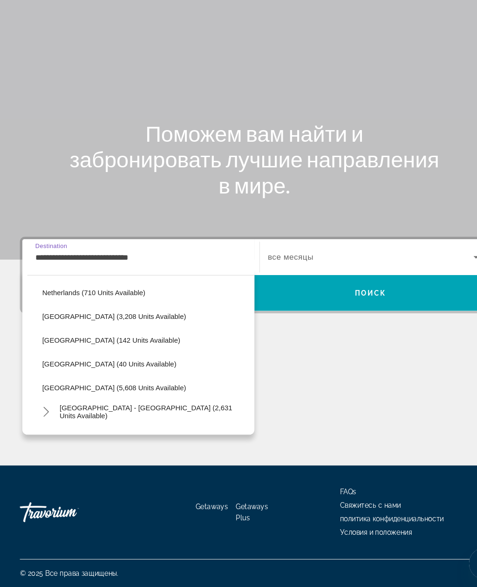
scroll to position [415, 0]
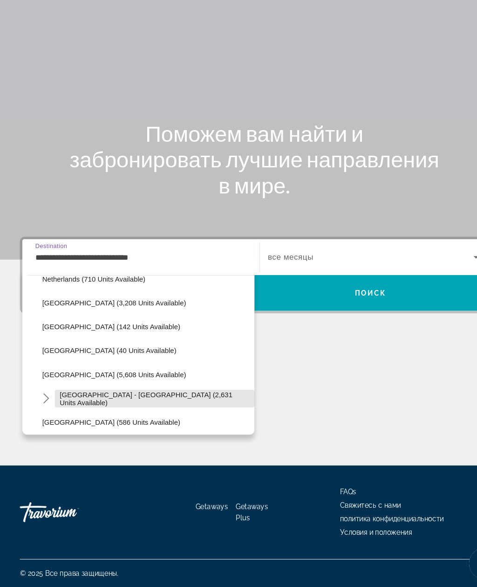
click at [73, 398] on span "Select destination: Spain - Canary Islands (2,631 units available)" at bounding box center [144, 409] width 187 height 22
type input "**********"
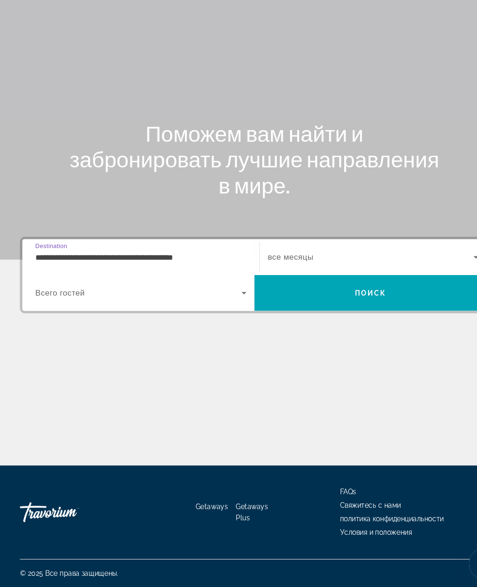
click at [49, 305] on span "Search widget" at bounding box center [129, 310] width 193 height 11
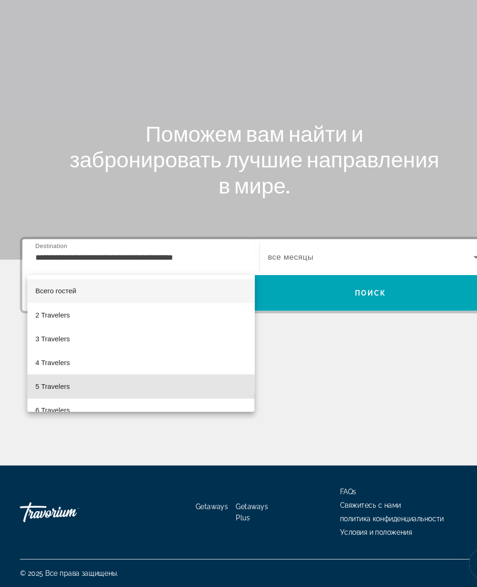
click at [43, 393] on span "5 Travelers" at bounding box center [49, 398] width 32 height 11
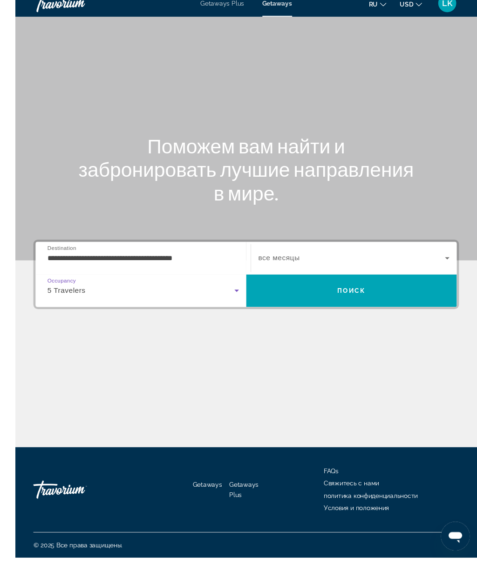
scroll to position [30, 0]
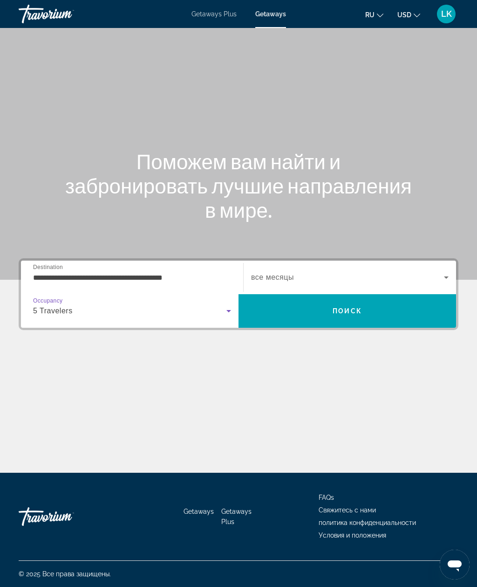
click at [421, 300] on span "Search" at bounding box center [348, 311] width 218 height 22
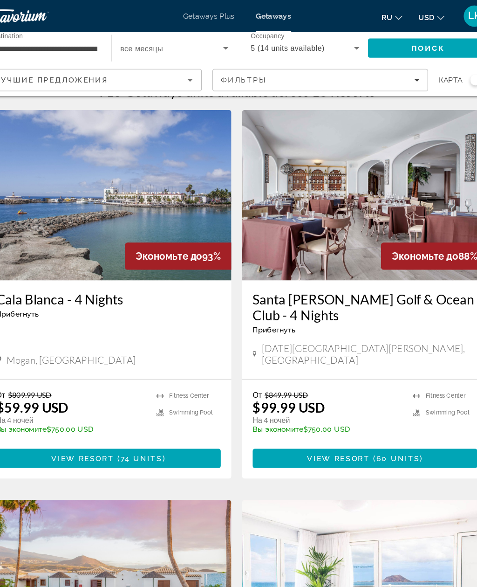
scroll to position [15, 0]
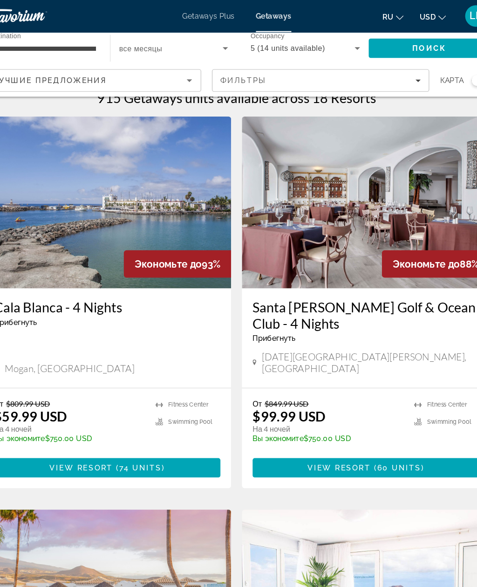
click at [365, 73] on span "Filters" at bounding box center [312, 70] width 188 height 22
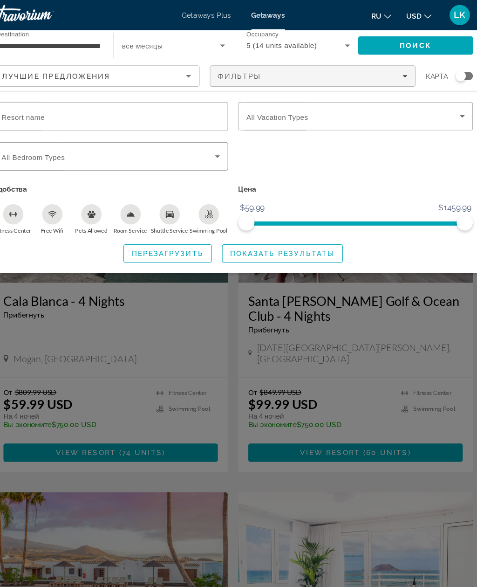
scroll to position [0, 0]
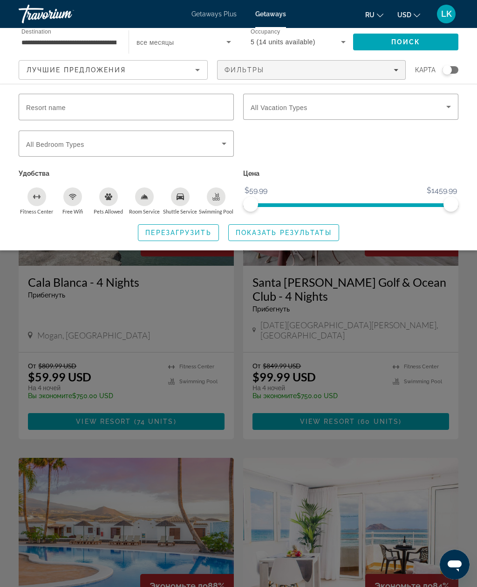
click at [38, 195] on icon "Fitness Center" at bounding box center [36, 196] width 7 height 7
click at [75, 202] on div "Free Wifi" at bounding box center [72, 196] width 19 height 19
click at [219, 193] on icon "Swimming Pool" at bounding box center [216, 196] width 7 height 7
click at [320, 232] on span "Показать результаты" at bounding box center [284, 232] width 96 height 7
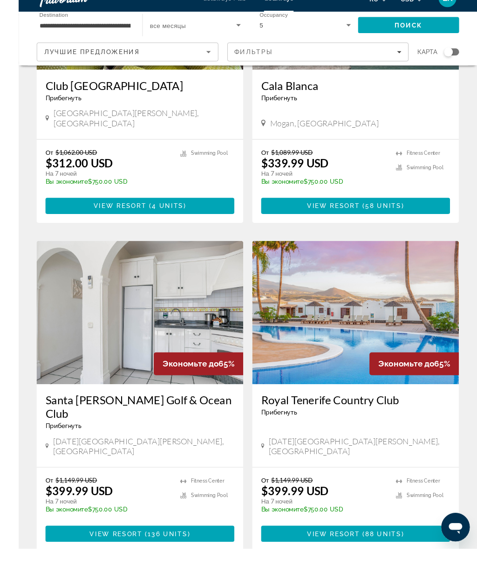
scroll to position [1567, 0]
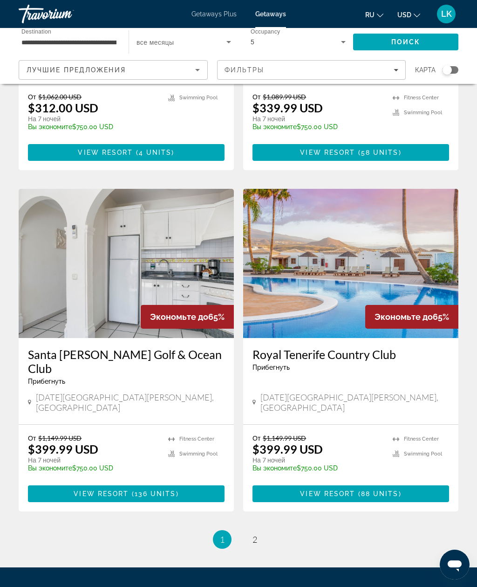
click at [423, 292] on img "Main content" at bounding box center [350, 263] width 215 height 149
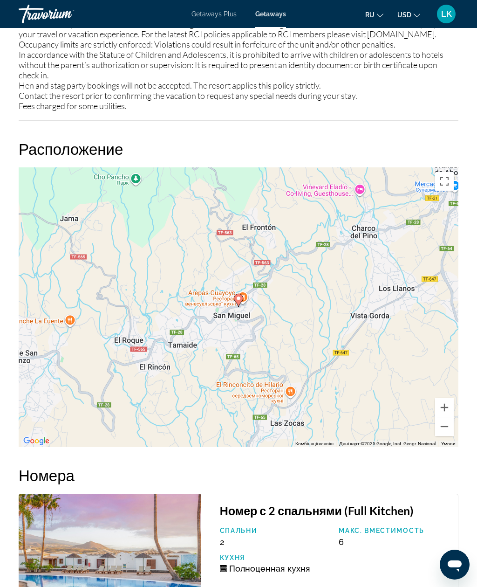
scroll to position [1662, 0]
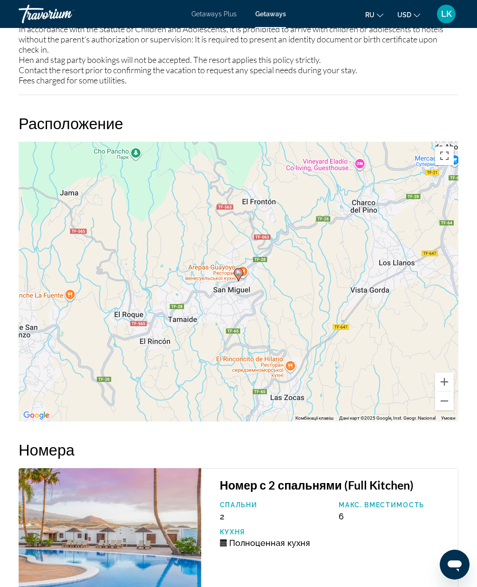
click at [448, 398] on button "Зменшити" at bounding box center [444, 400] width 19 height 19
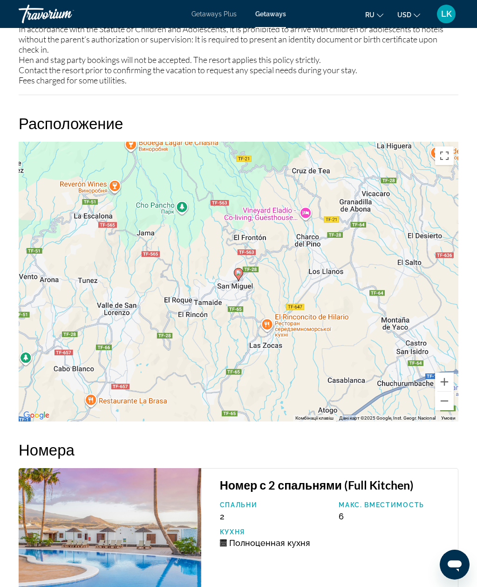
click at [448, 403] on div "Увімкніть режим перетягування за допомогою клавіатури, натиснувши Alt + Enter. …" at bounding box center [239, 282] width 440 height 280
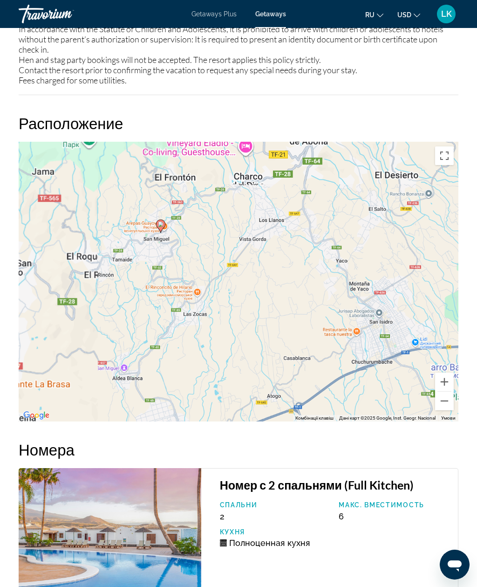
click at [447, 395] on button "Зменшити" at bounding box center [444, 400] width 19 height 19
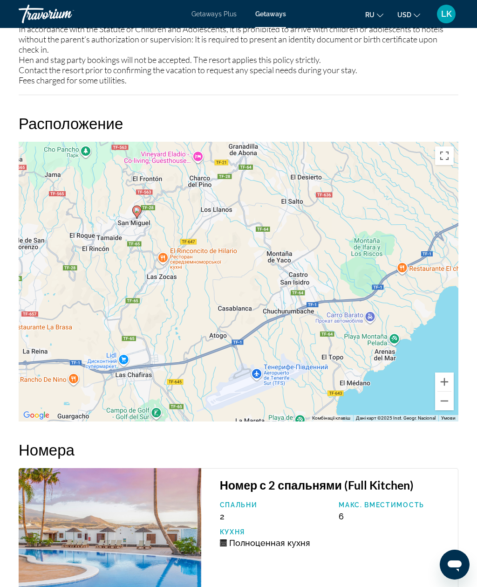
click at [448, 397] on button "Зменшити" at bounding box center [444, 400] width 19 height 19
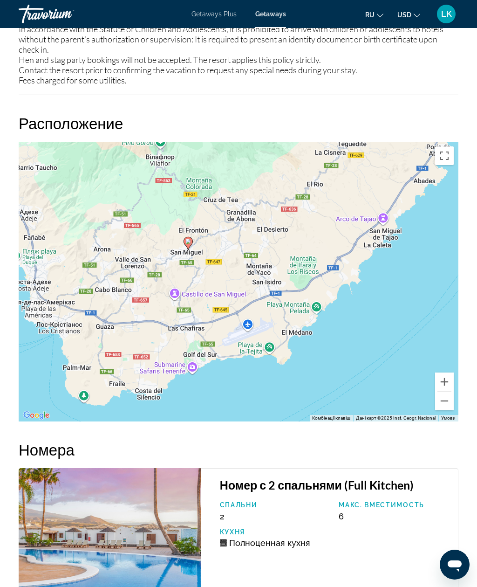
click at [448, 396] on button "Зменшити" at bounding box center [444, 400] width 19 height 19
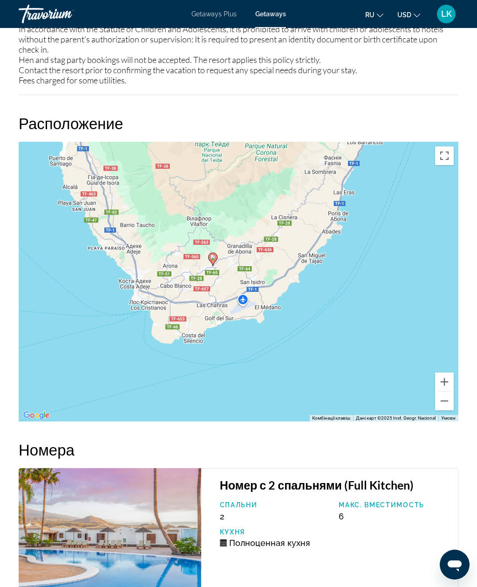
click at [448, 395] on button "Зменшити" at bounding box center [444, 400] width 19 height 19
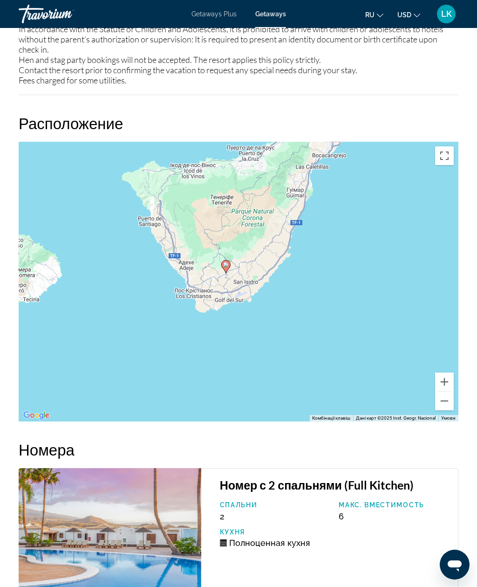
click at [447, 396] on button "Зменшити" at bounding box center [444, 400] width 19 height 19
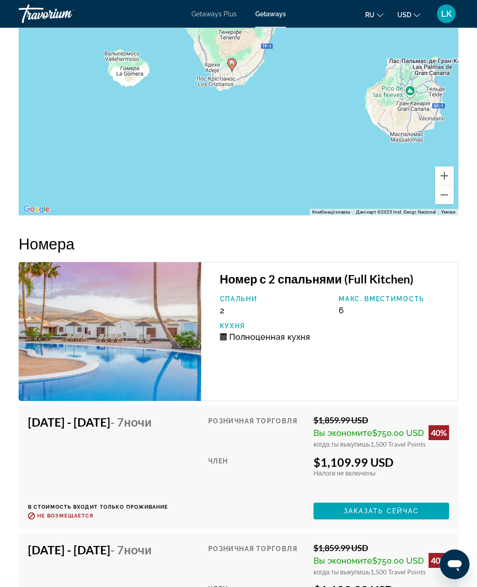
scroll to position [1868, 0]
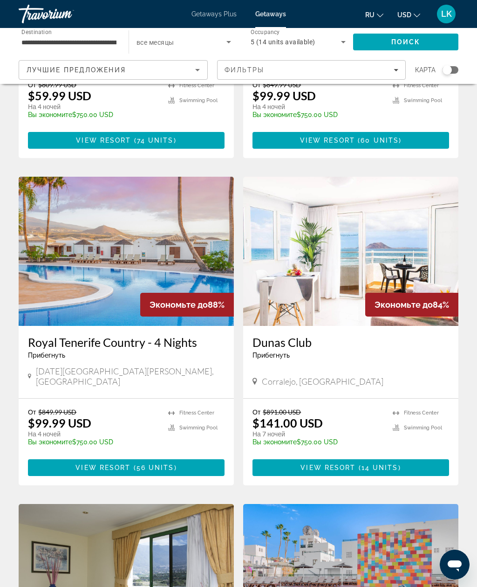
scroll to position [279, 0]
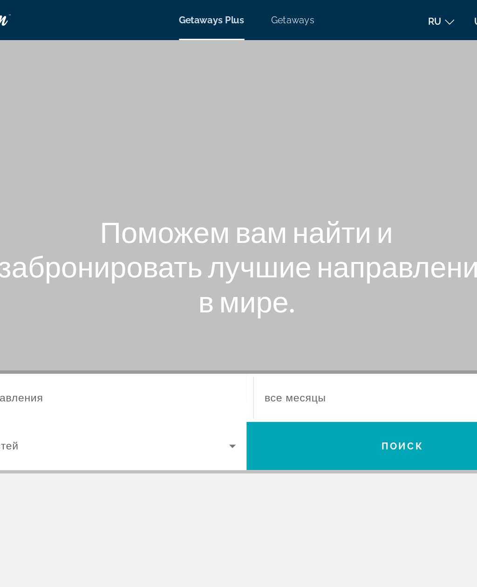
click at [256, 12] on span "Getaways" at bounding box center [271, 13] width 30 height 7
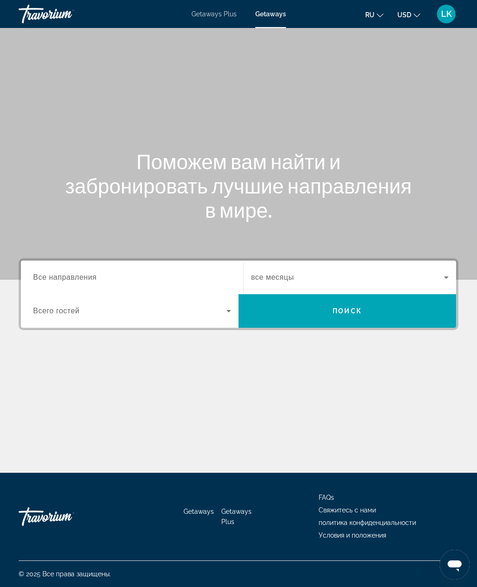
click at [57, 275] on span "Все направления" at bounding box center [65, 277] width 64 height 8
click at [57, 275] on input "Destination Все направления" at bounding box center [132, 277] width 198 height 11
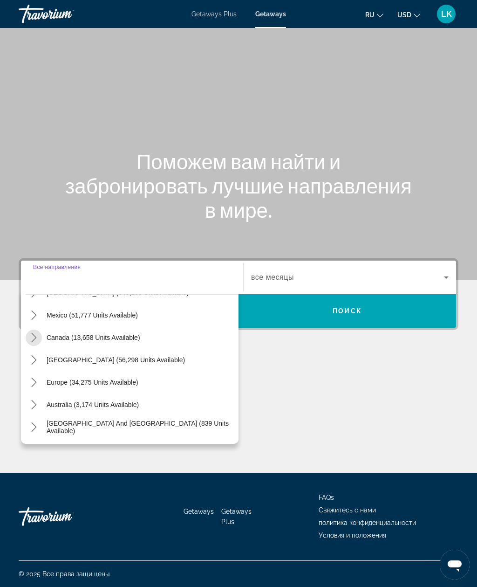
scroll to position [43, 0]
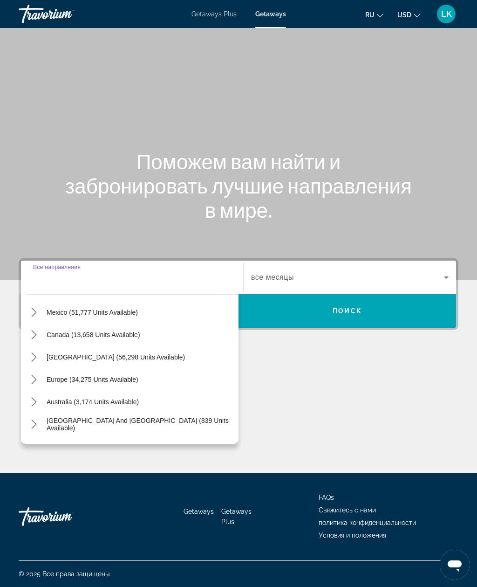
click at [50, 376] on span "Europe (34,275 units available)" at bounding box center [93, 379] width 92 height 7
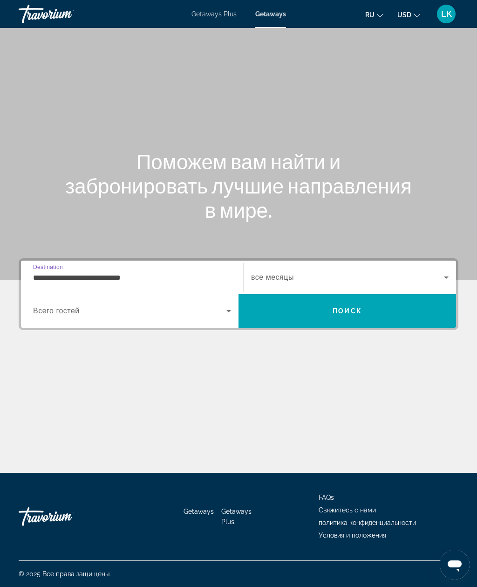
click at [41, 272] on input "**********" at bounding box center [132, 277] width 198 height 11
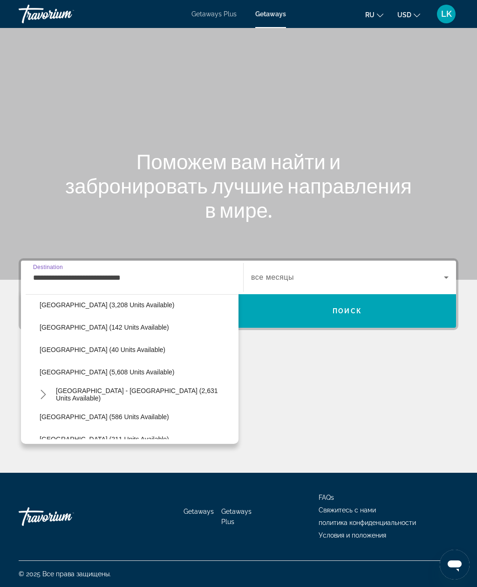
scroll to position [432, 0]
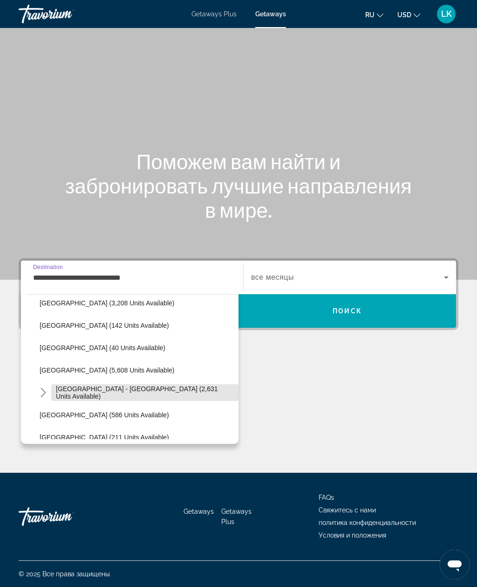
click at [74, 385] on span "[GEOGRAPHIC_DATA] - [GEOGRAPHIC_DATA] (2,631 units available)" at bounding box center [145, 392] width 178 height 15
type input "**********"
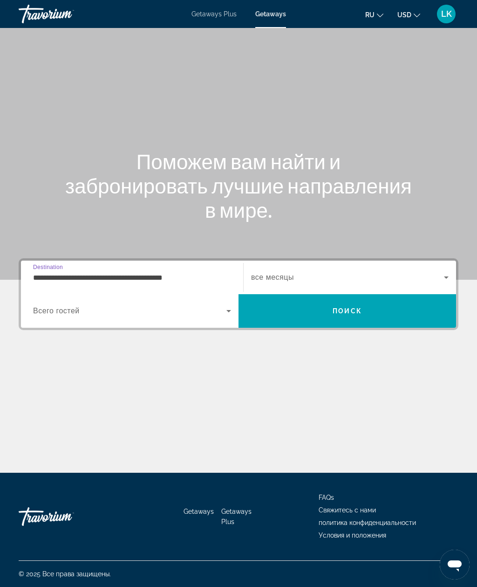
click at [45, 307] on span "Всего гостей" at bounding box center [56, 311] width 47 height 8
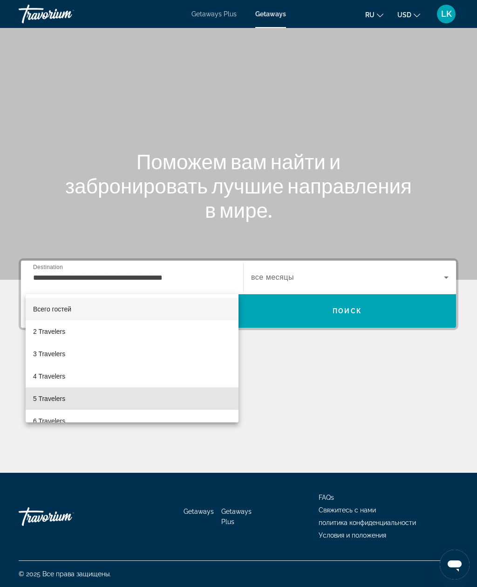
click at [42, 395] on span "5 Travelers" at bounding box center [49, 398] width 32 height 11
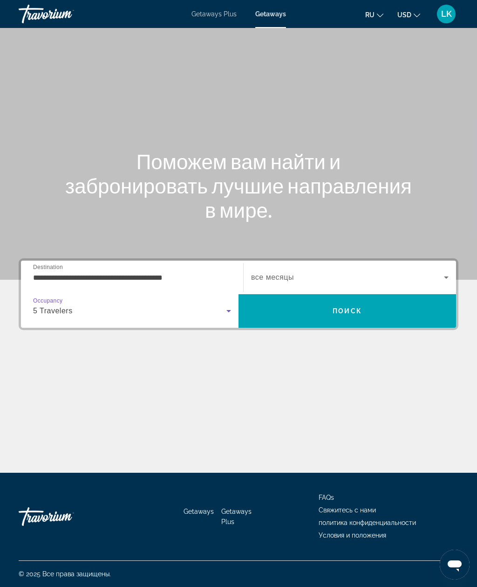
click at [423, 300] on span "Search" at bounding box center [348, 311] width 218 height 22
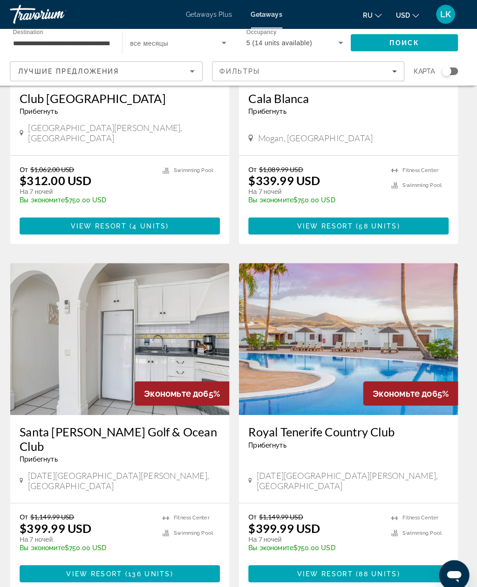
scroll to position [1495, 0]
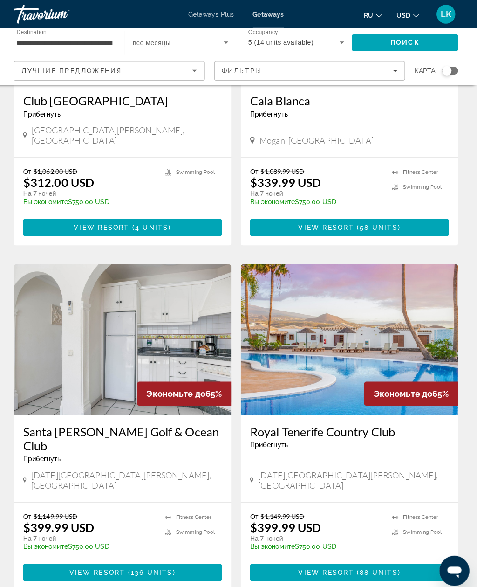
click at [426, 307] on img "Main content" at bounding box center [350, 335] width 215 height 149
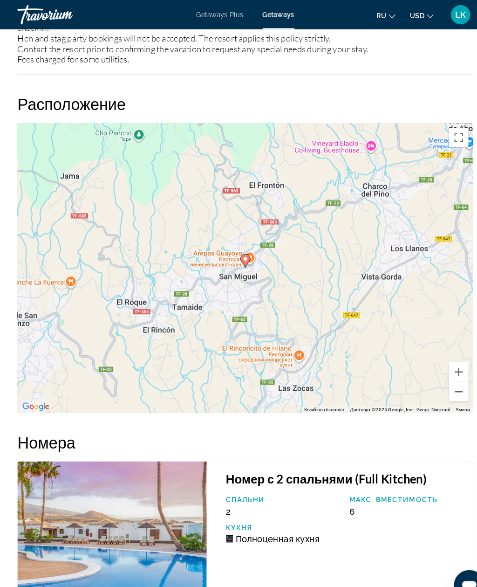
scroll to position [1686, 0]
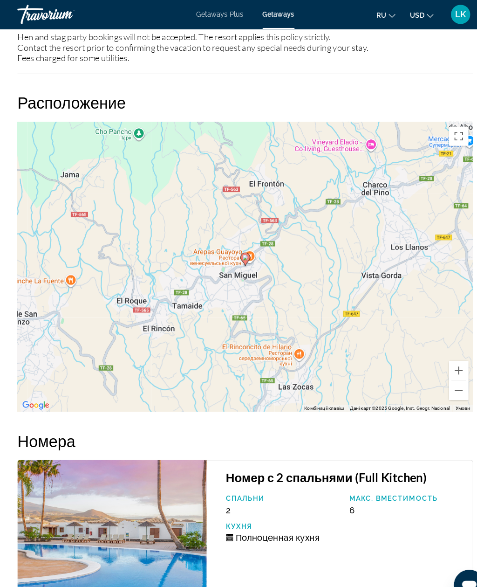
click at [443, 369] on button "Зменшити" at bounding box center [444, 376] width 19 height 19
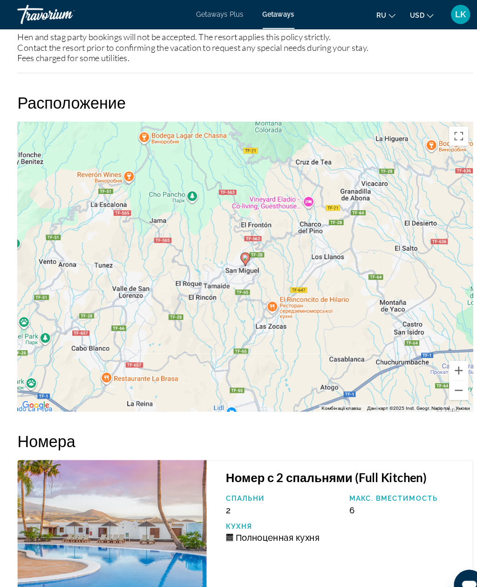
click at [445, 370] on button "Зменшити" at bounding box center [444, 376] width 19 height 19
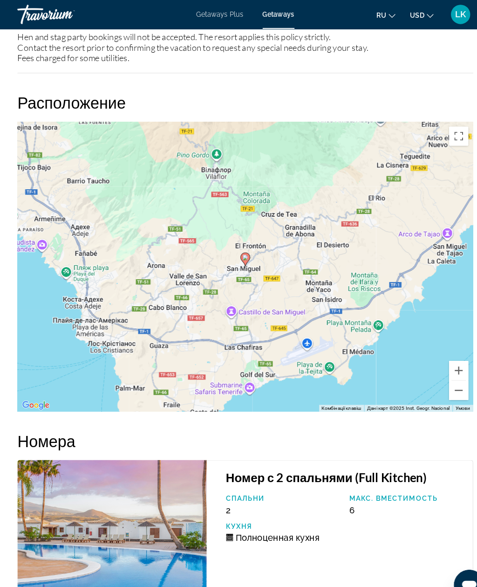
click at [443, 374] on button "Зменшити" at bounding box center [444, 376] width 19 height 19
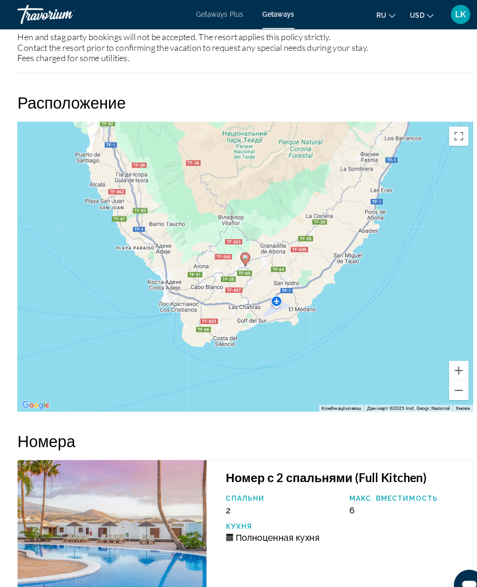
click at [440, 372] on button "Зменшити" at bounding box center [444, 376] width 19 height 19
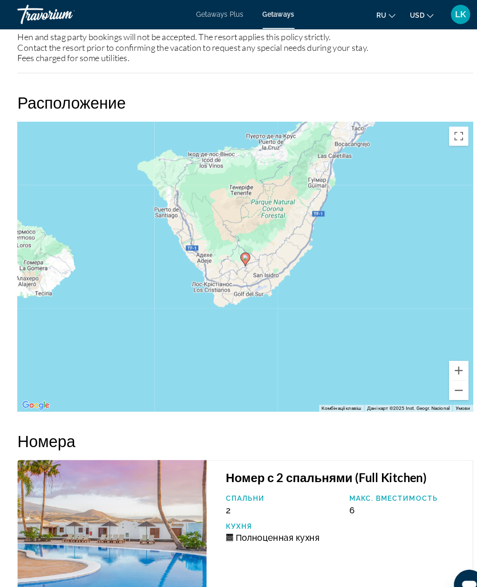
click at [447, 367] on button "Зменшити" at bounding box center [444, 376] width 19 height 19
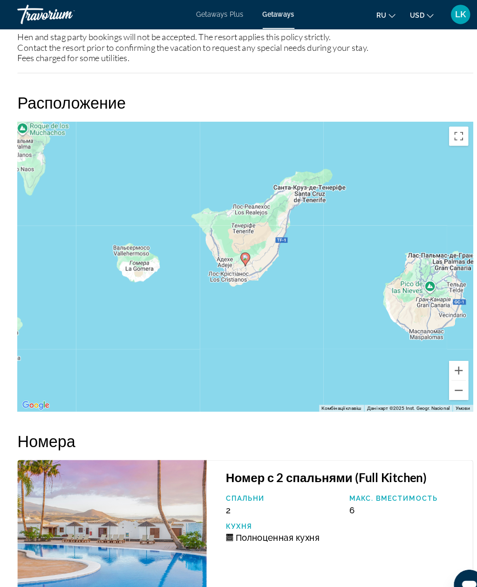
click at [446, 368] on button "Зменшити" at bounding box center [444, 376] width 19 height 19
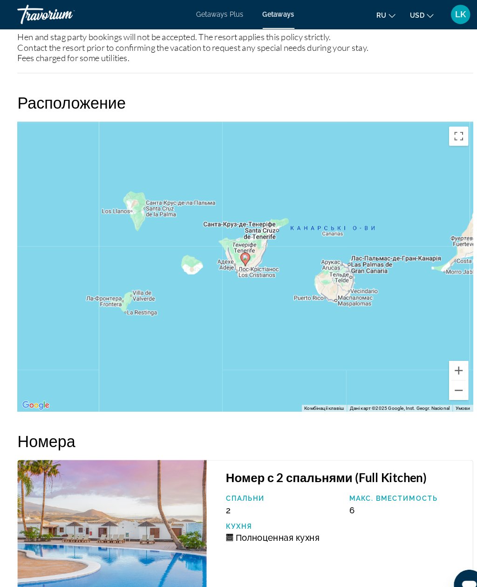
click at [446, 368] on button "Зменшити" at bounding box center [444, 376] width 19 height 19
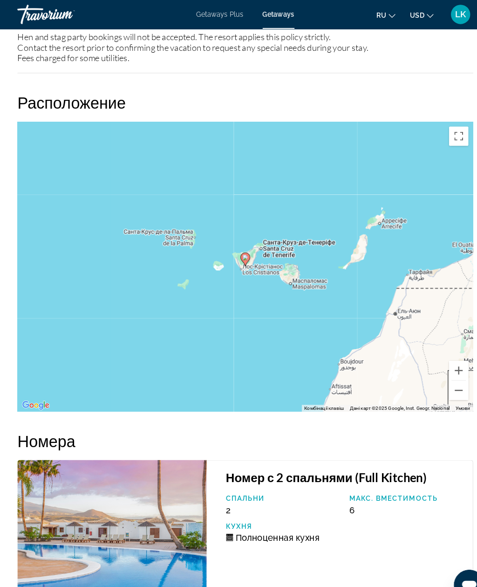
click at [445, 367] on button "Зменшити" at bounding box center [444, 376] width 19 height 19
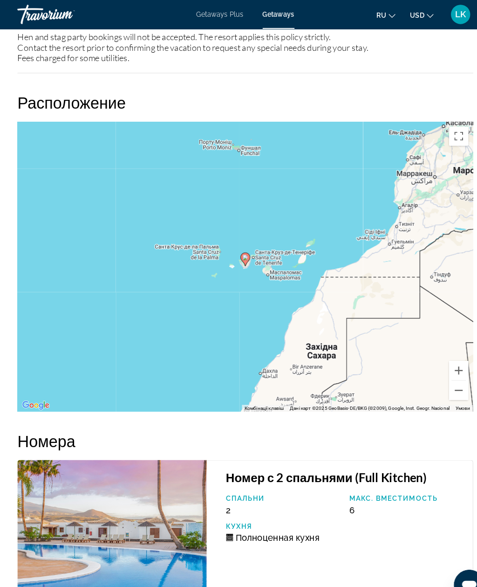
click at [445, 367] on button "Зменшити" at bounding box center [444, 376] width 19 height 19
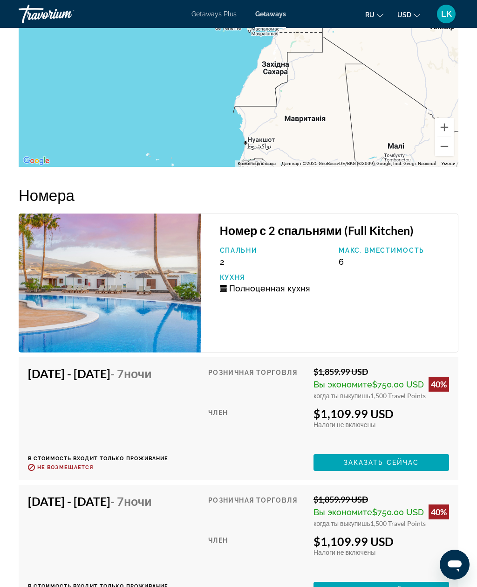
scroll to position [1931, 0]
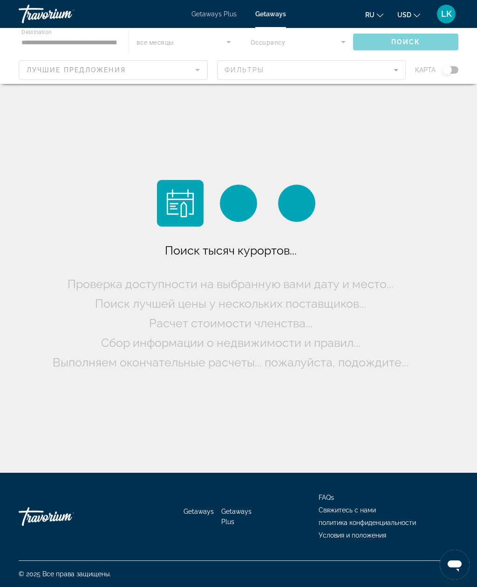
scroll to position [29, 0]
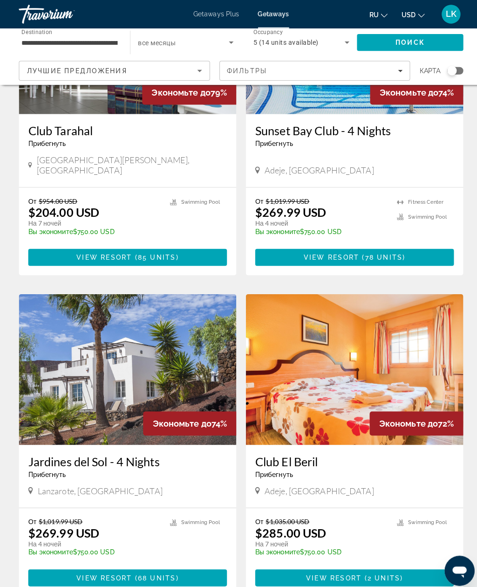
click at [60, 352] on img "Main content" at bounding box center [126, 365] width 215 height 149
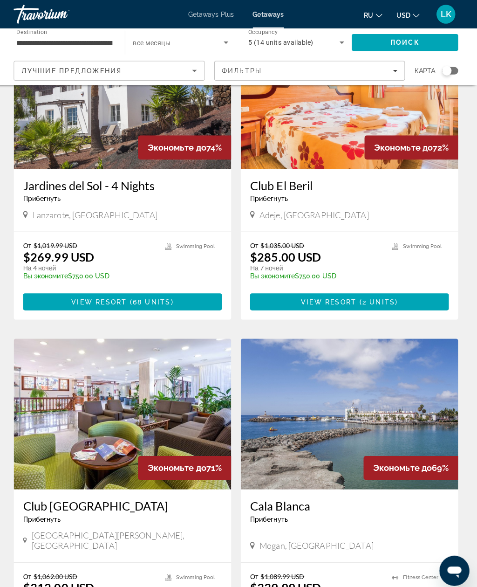
scroll to position [1094, 0]
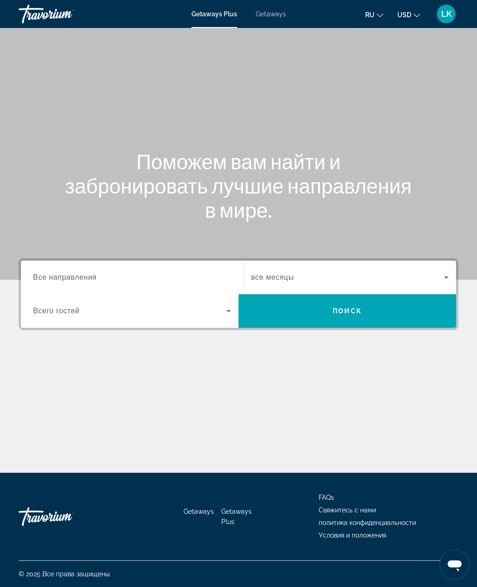
click at [285, 13] on span "Getaways" at bounding box center [271, 13] width 30 height 7
click at [48, 279] on span "Все направления" at bounding box center [65, 277] width 64 height 8
click at [48, 279] on input "Destination Все направления" at bounding box center [132, 277] width 198 height 11
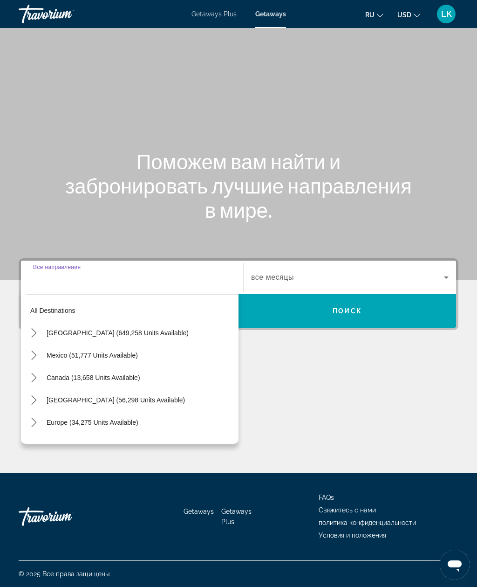
scroll to position [30, 0]
click at [54, 418] on span "Europe (34,275 units available)" at bounding box center [93, 421] width 92 height 7
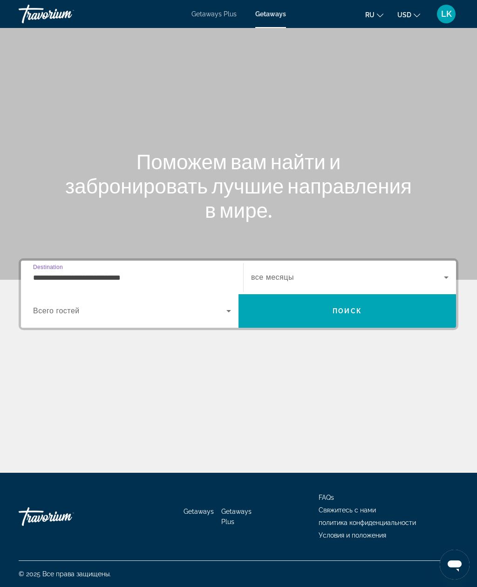
click at [47, 272] on input "**********" at bounding box center [132, 277] width 198 height 11
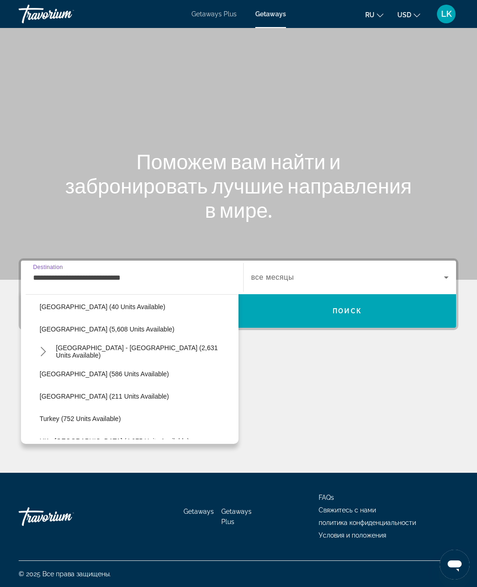
scroll to position [476, 0]
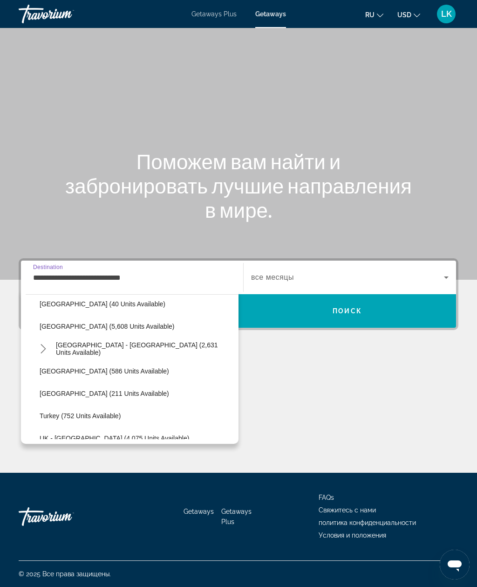
click at [60, 341] on span "[GEOGRAPHIC_DATA] - [GEOGRAPHIC_DATA] (2,631 units available)" at bounding box center [145, 348] width 178 height 15
type input "**********"
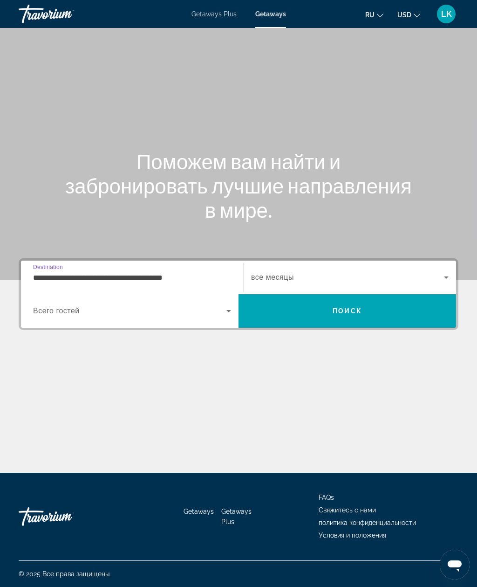
click at [433, 300] on span "Search" at bounding box center [348, 311] width 218 height 22
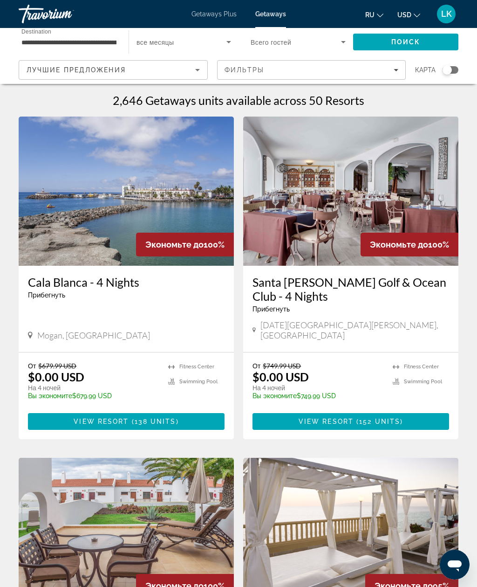
click at [344, 74] on span "Filters" at bounding box center [312, 70] width 188 height 22
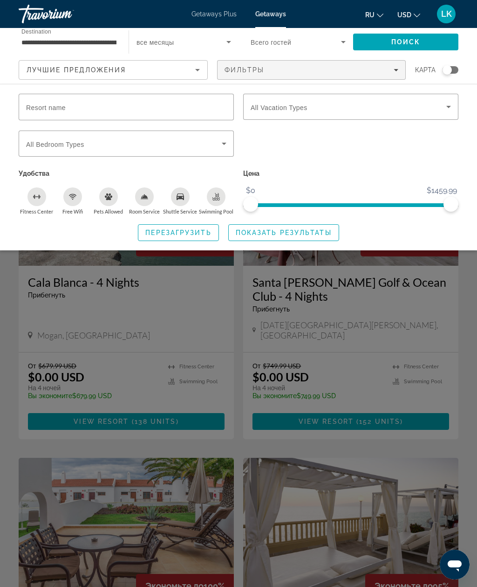
click at [343, 74] on span "Filters" at bounding box center [312, 70] width 188 height 22
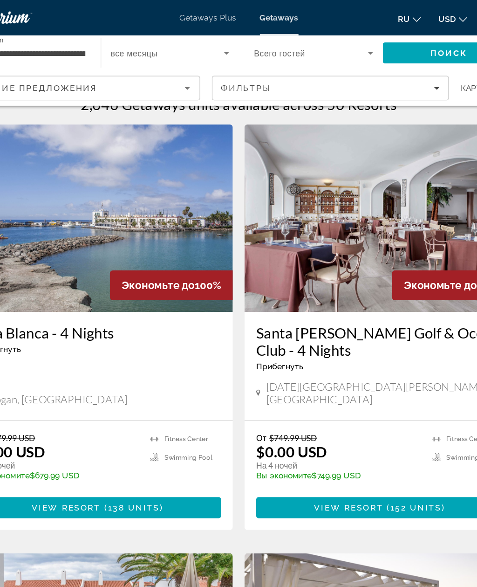
scroll to position [18, 0]
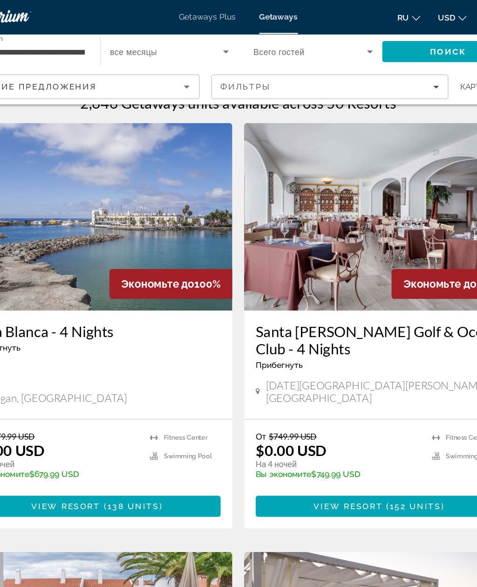
click at [338, 40] on icon "Search widget" at bounding box center [343, 41] width 11 height 11
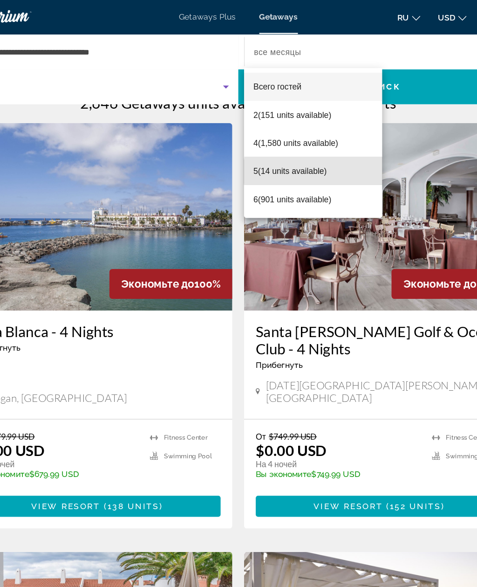
click at [259, 137] on span "5 (14 units available)" at bounding box center [280, 136] width 58 height 11
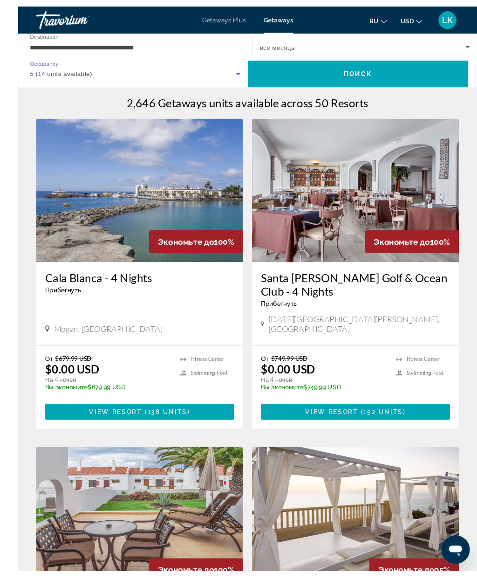
scroll to position [8, 0]
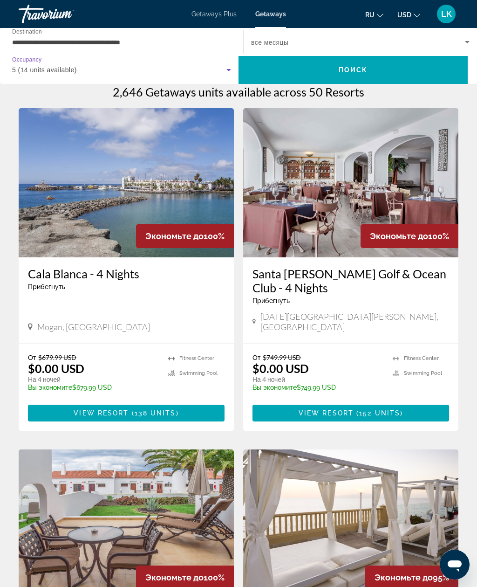
click at [395, 74] on span "Search" at bounding box center [353, 70] width 229 height 22
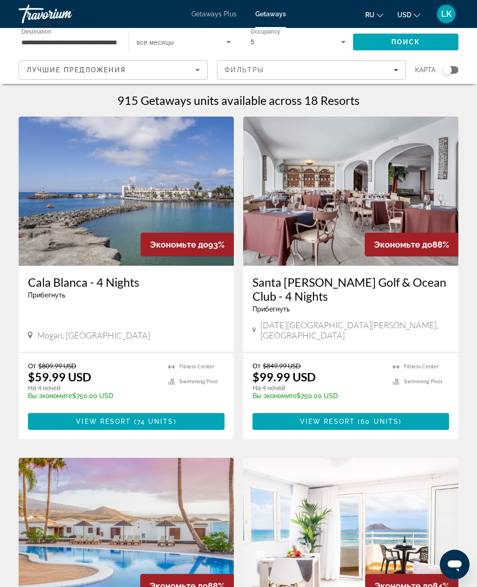
click at [400, 78] on span "Filters" at bounding box center [312, 70] width 188 height 22
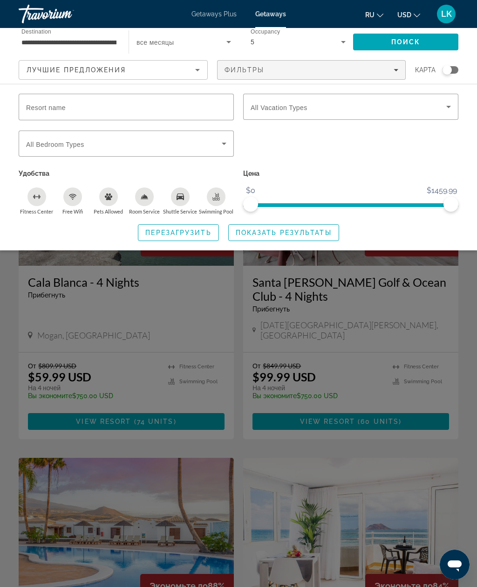
click at [36, 208] on span "Fitness Center" at bounding box center [36, 211] width 33 height 6
click at [67, 213] on span "Free Wifi" at bounding box center [72, 211] width 21 height 6
click at [219, 204] on div "Swimming Pool" at bounding box center [216, 196] width 19 height 19
click at [319, 240] on span "Search widget" at bounding box center [284, 232] width 110 height 22
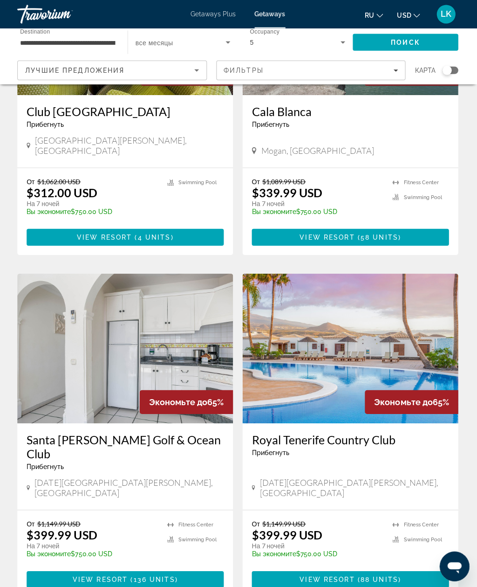
scroll to position [1489, 0]
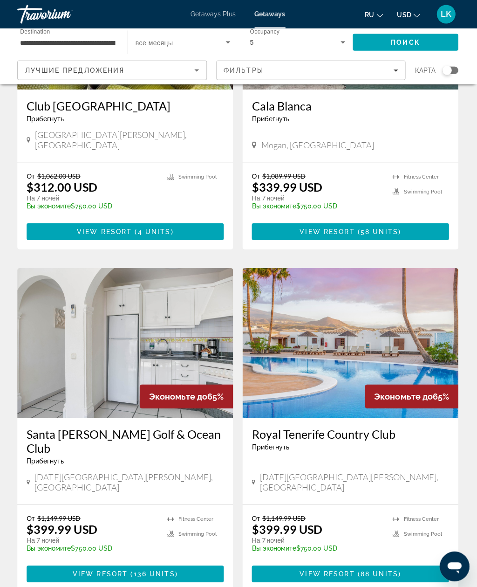
click at [425, 309] on img "Main content" at bounding box center [350, 341] width 215 height 149
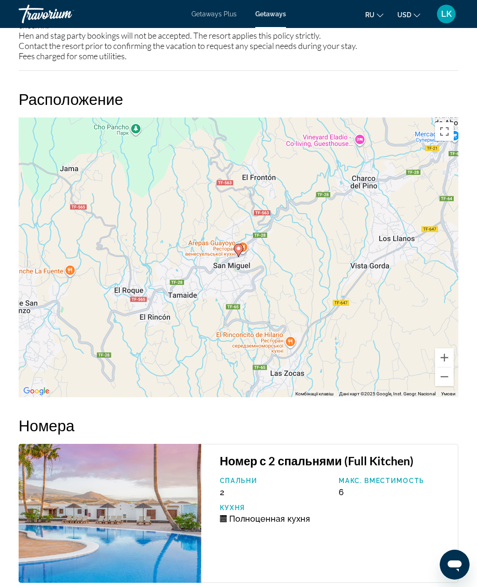
scroll to position [1685, 0]
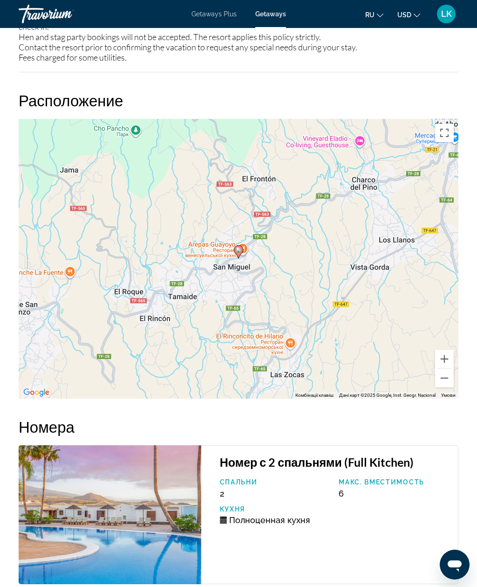
click at [450, 375] on button "Зменшити" at bounding box center [444, 378] width 19 height 19
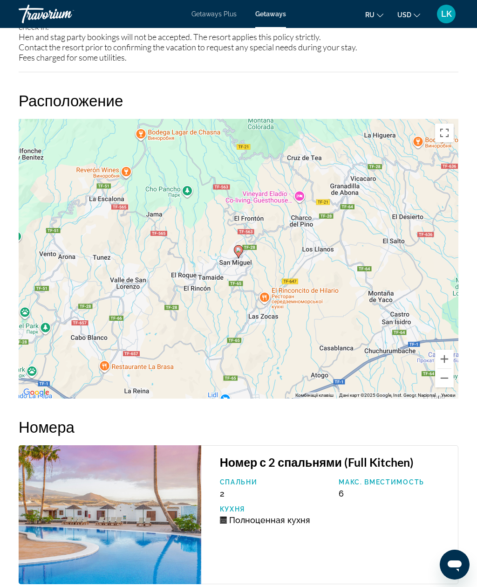
click at [448, 373] on button "Зменшити" at bounding box center [444, 378] width 19 height 19
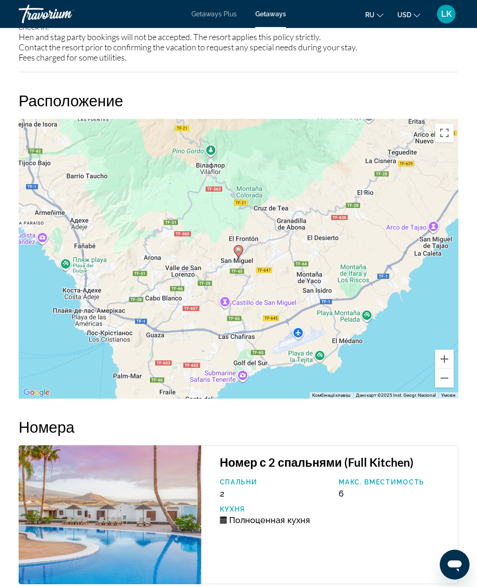
click at [448, 372] on button "Зменшити" at bounding box center [444, 378] width 19 height 19
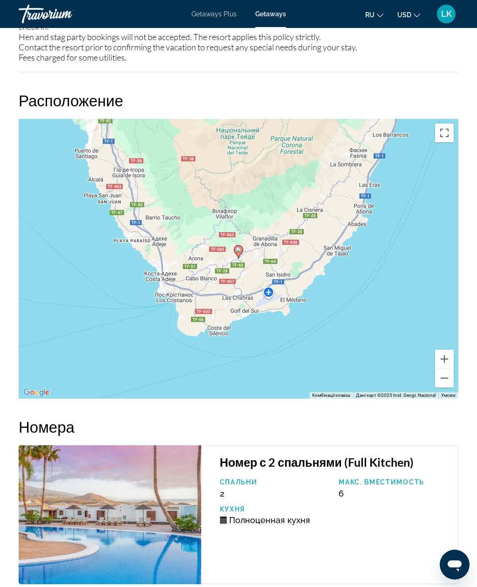
click at [448, 373] on button "Зменшити" at bounding box center [444, 378] width 19 height 19
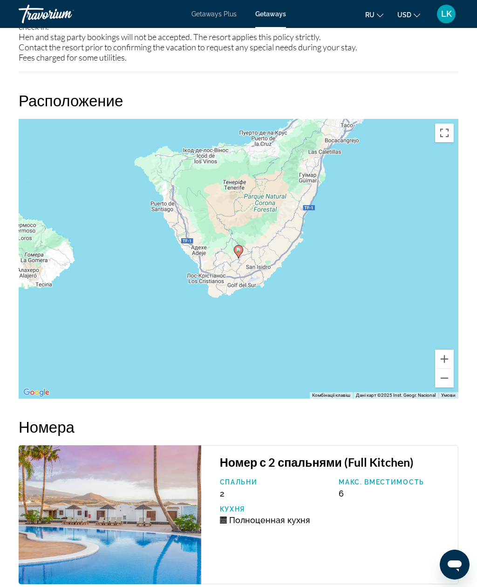
click at [448, 375] on button "Зменшити" at bounding box center [444, 378] width 19 height 19
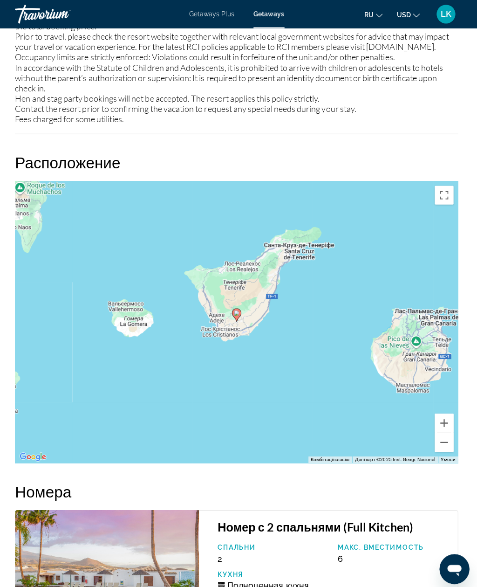
scroll to position [1622, 0]
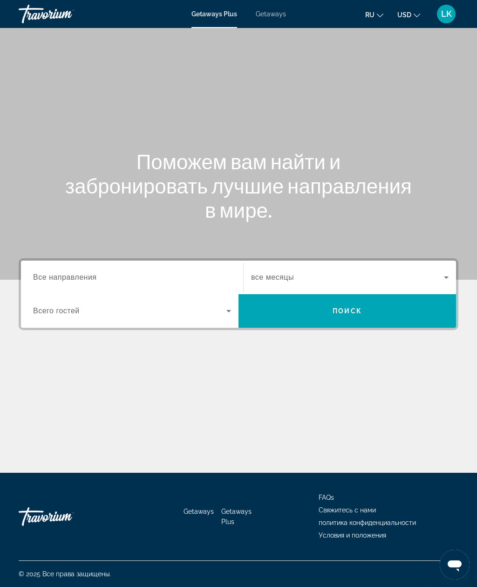
click at [280, 15] on span "Getaways" at bounding box center [271, 13] width 30 height 7
click at [44, 282] on div "Destination Все направления" at bounding box center [132, 277] width 198 height 27
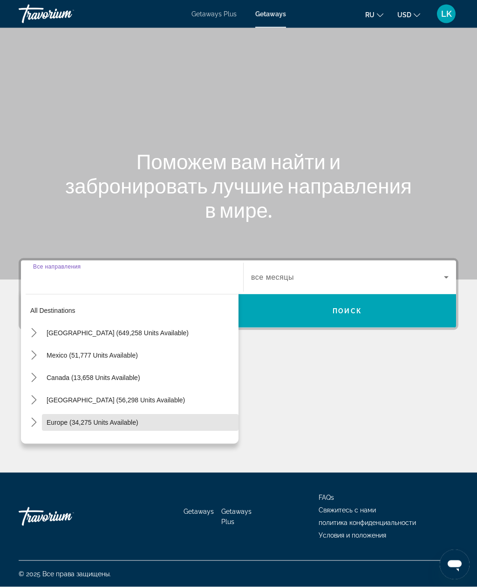
click at [54, 418] on span "Europe (34,275 units available)" at bounding box center [93, 421] width 92 height 7
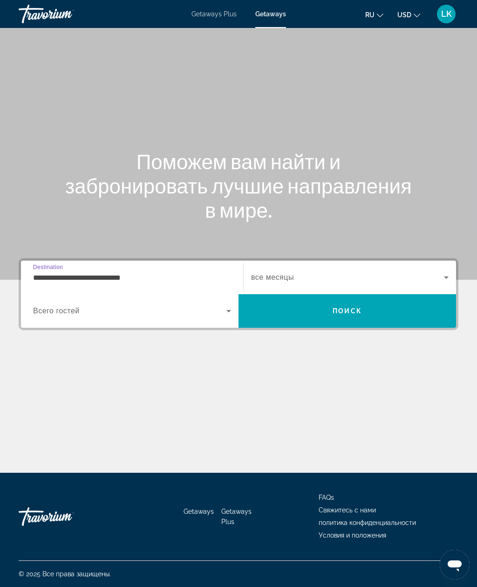
click at [40, 272] on input "**********" at bounding box center [132, 277] width 198 height 11
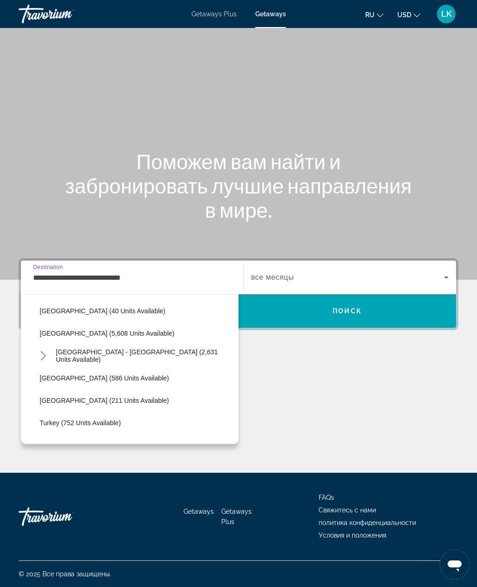
scroll to position [471, 0]
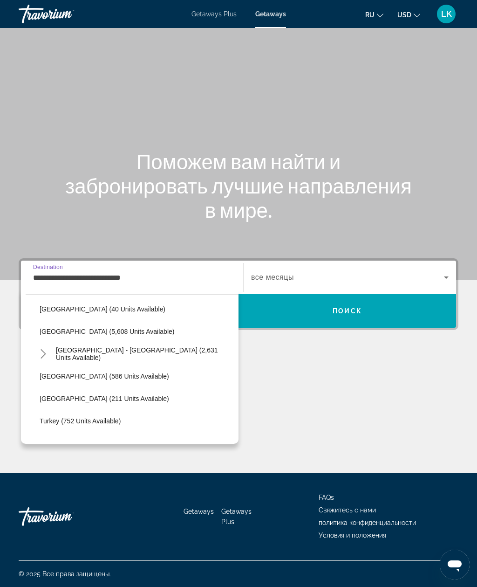
click at [65, 346] on span "[GEOGRAPHIC_DATA] - [GEOGRAPHIC_DATA] (2,631 units available)" at bounding box center [145, 353] width 178 height 15
type input "**********"
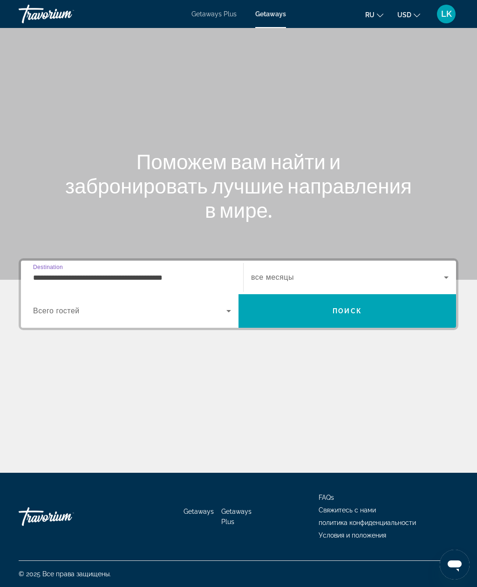
click at [44, 307] on span "Всего гостей" at bounding box center [56, 311] width 47 height 8
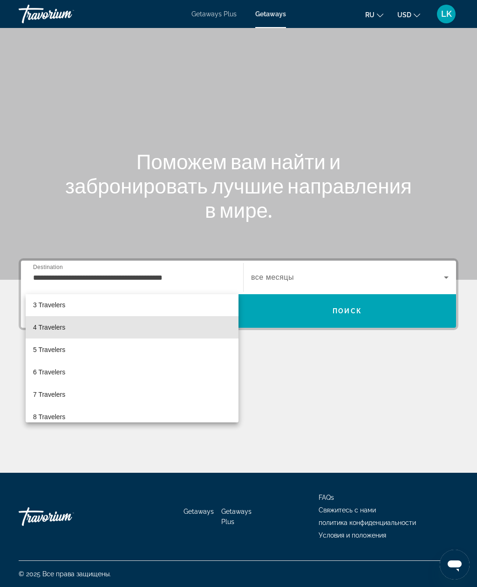
scroll to position [51, 0]
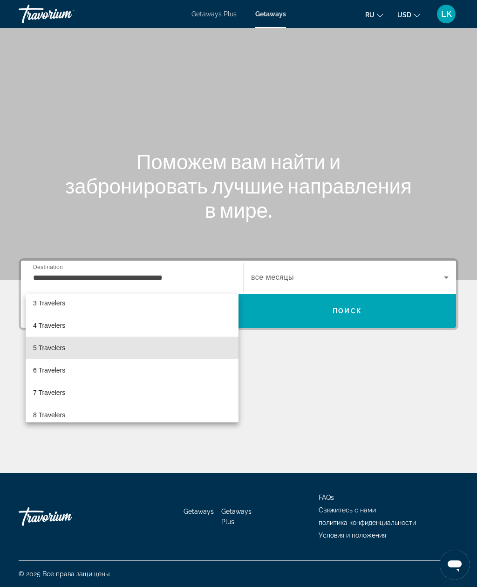
click at [48, 346] on span "5 Travelers" at bounding box center [49, 347] width 32 height 11
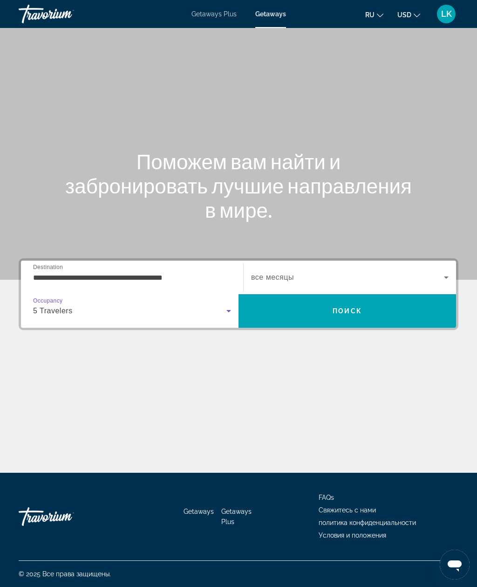
click at [421, 300] on span "Search" at bounding box center [348, 311] width 218 height 22
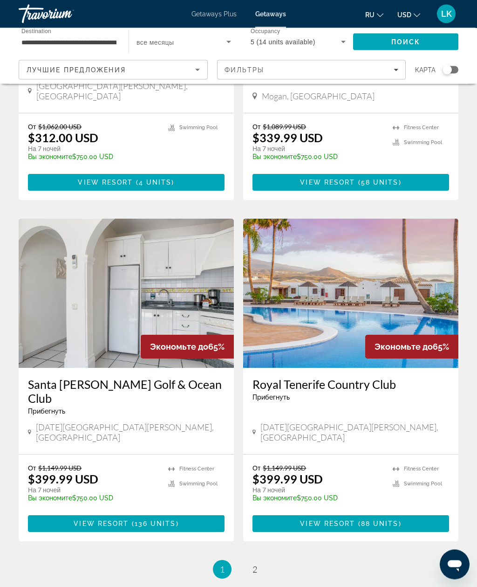
scroll to position [1532, 0]
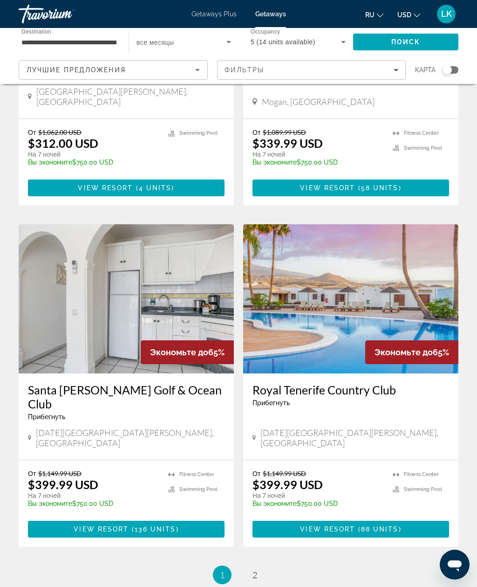
click at [421, 256] on img "Main content" at bounding box center [350, 298] width 215 height 149
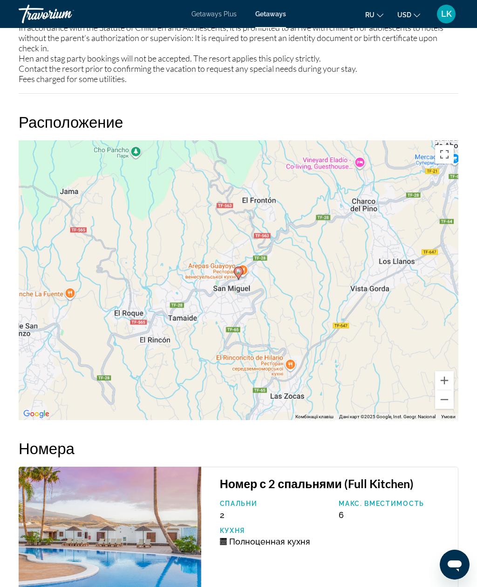
scroll to position [1667, 0]
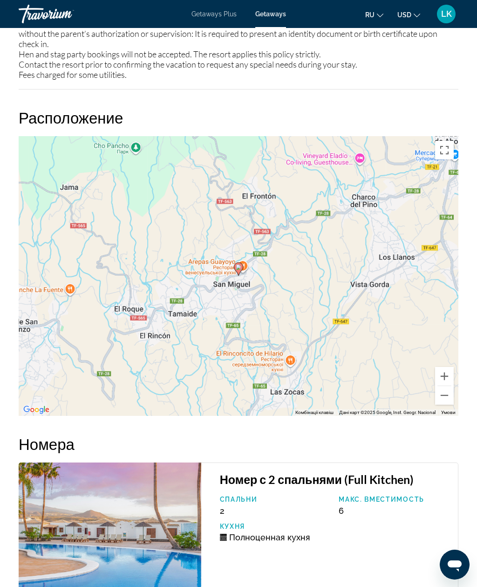
click at [449, 392] on button "Зменшити" at bounding box center [444, 395] width 19 height 19
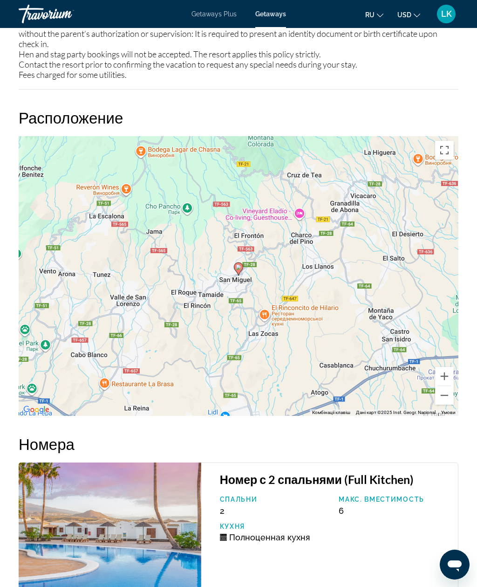
click at [448, 394] on button "Зменшити" at bounding box center [444, 395] width 19 height 19
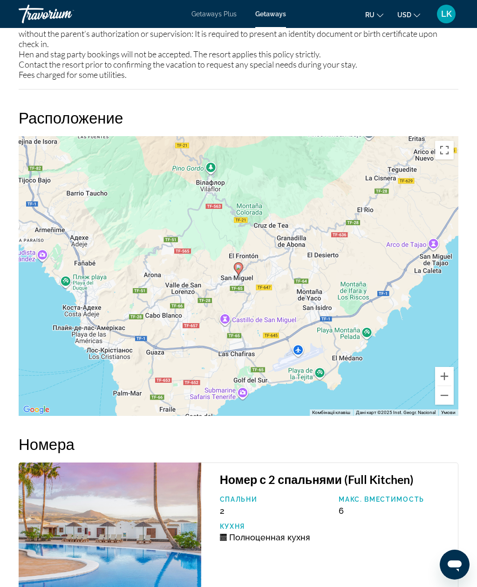
click at [448, 393] on button "Зменшити" at bounding box center [444, 395] width 19 height 19
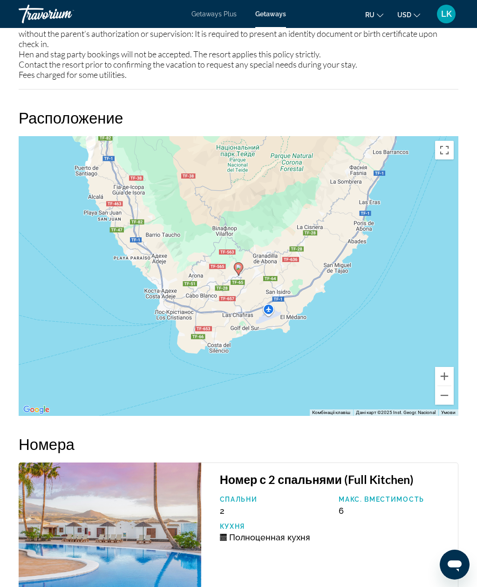
click at [447, 396] on button "Зменшити" at bounding box center [444, 395] width 19 height 19
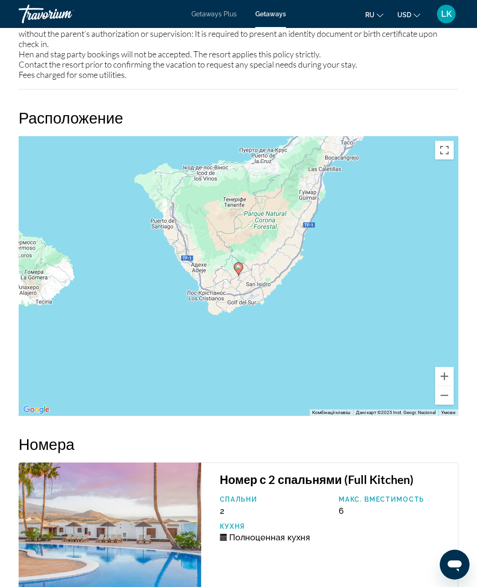
click at [447, 397] on button "Зменшити" at bounding box center [444, 395] width 19 height 19
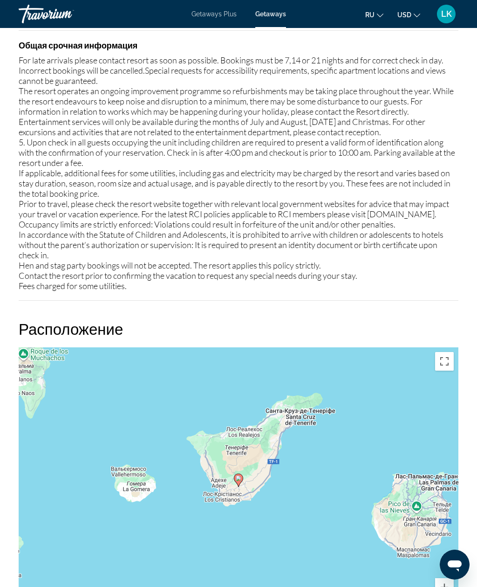
scroll to position [1454, 0]
